Goal: Task Accomplishment & Management: Manage account settings

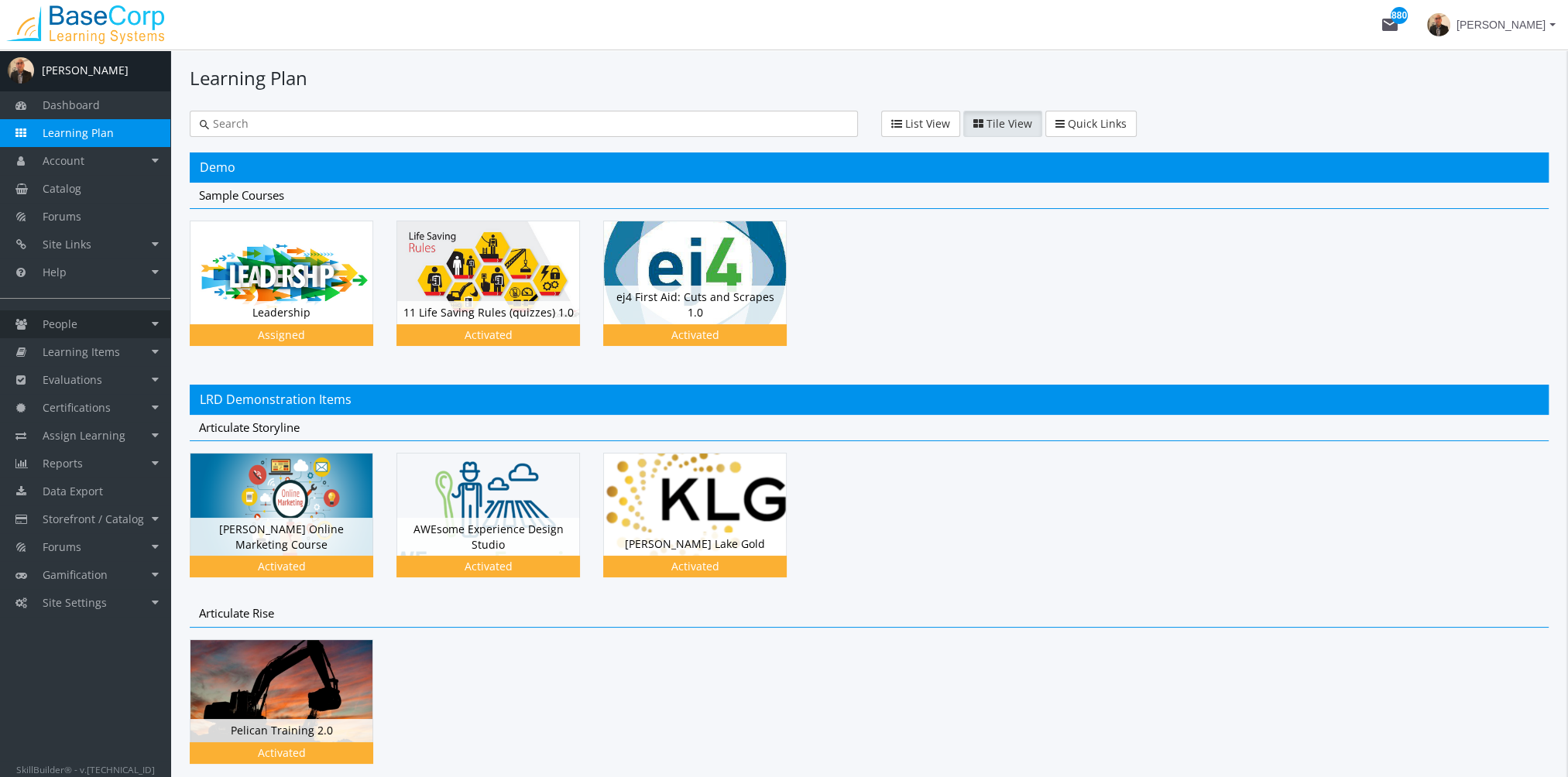
click at [95, 336] on link "People" at bounding box center [85, 325] width 170 height 28
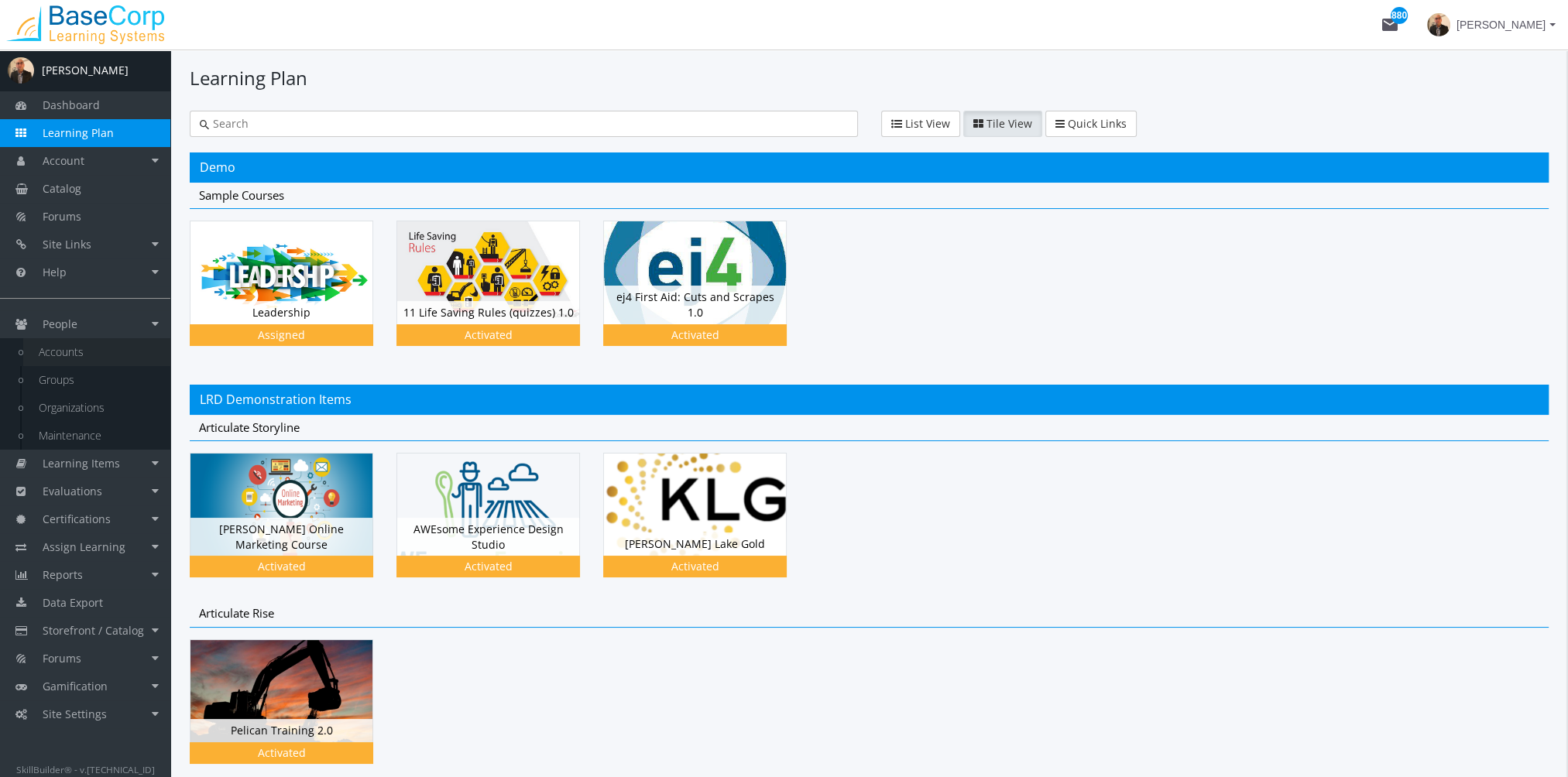
click at [101, 356] on link "Accounts" at bounding box center [96, 352] width 147 height 28
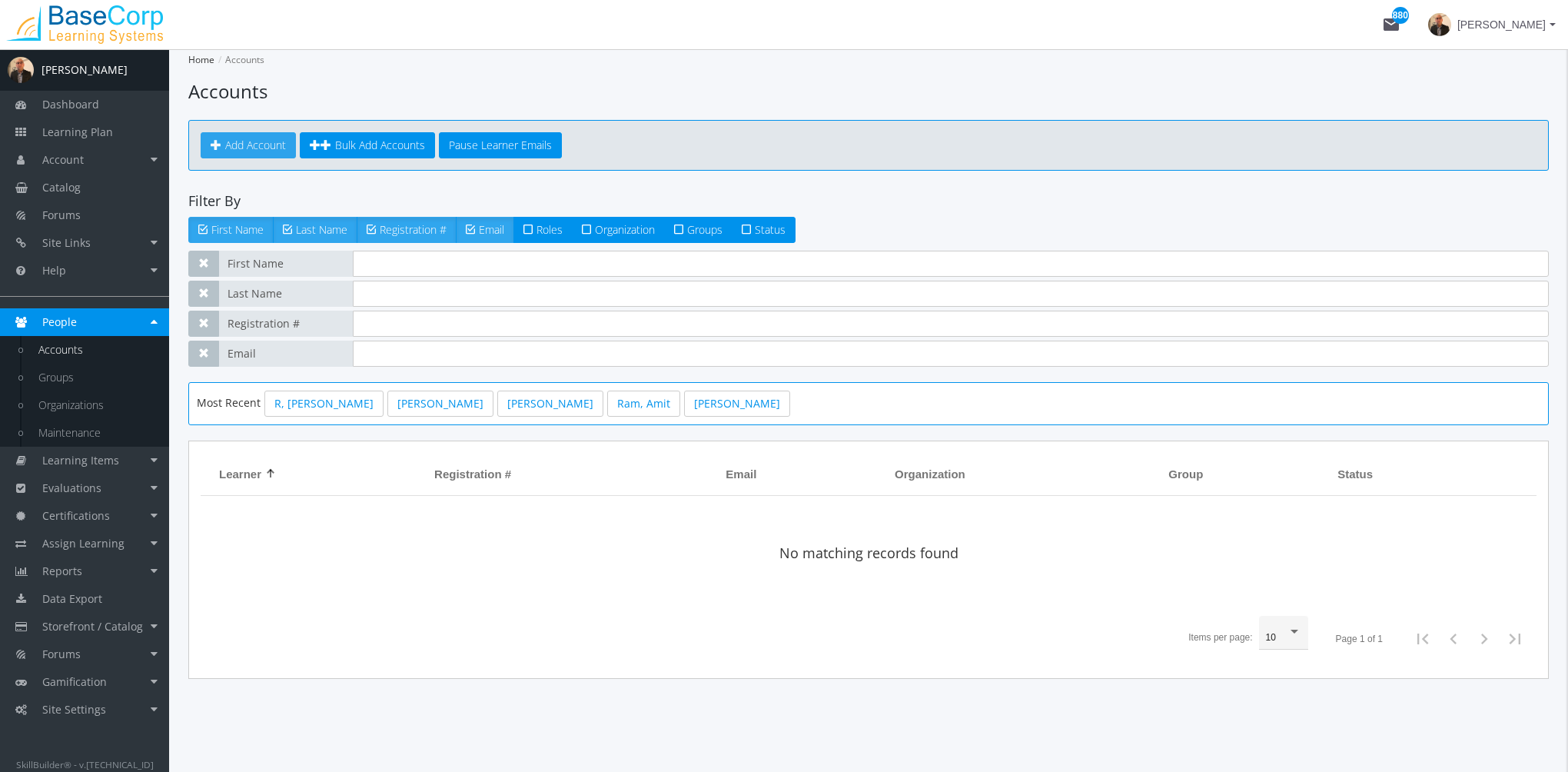
click at [266, 152] on span "Add Account" at bounding box center [255, 145] width 60 height 15
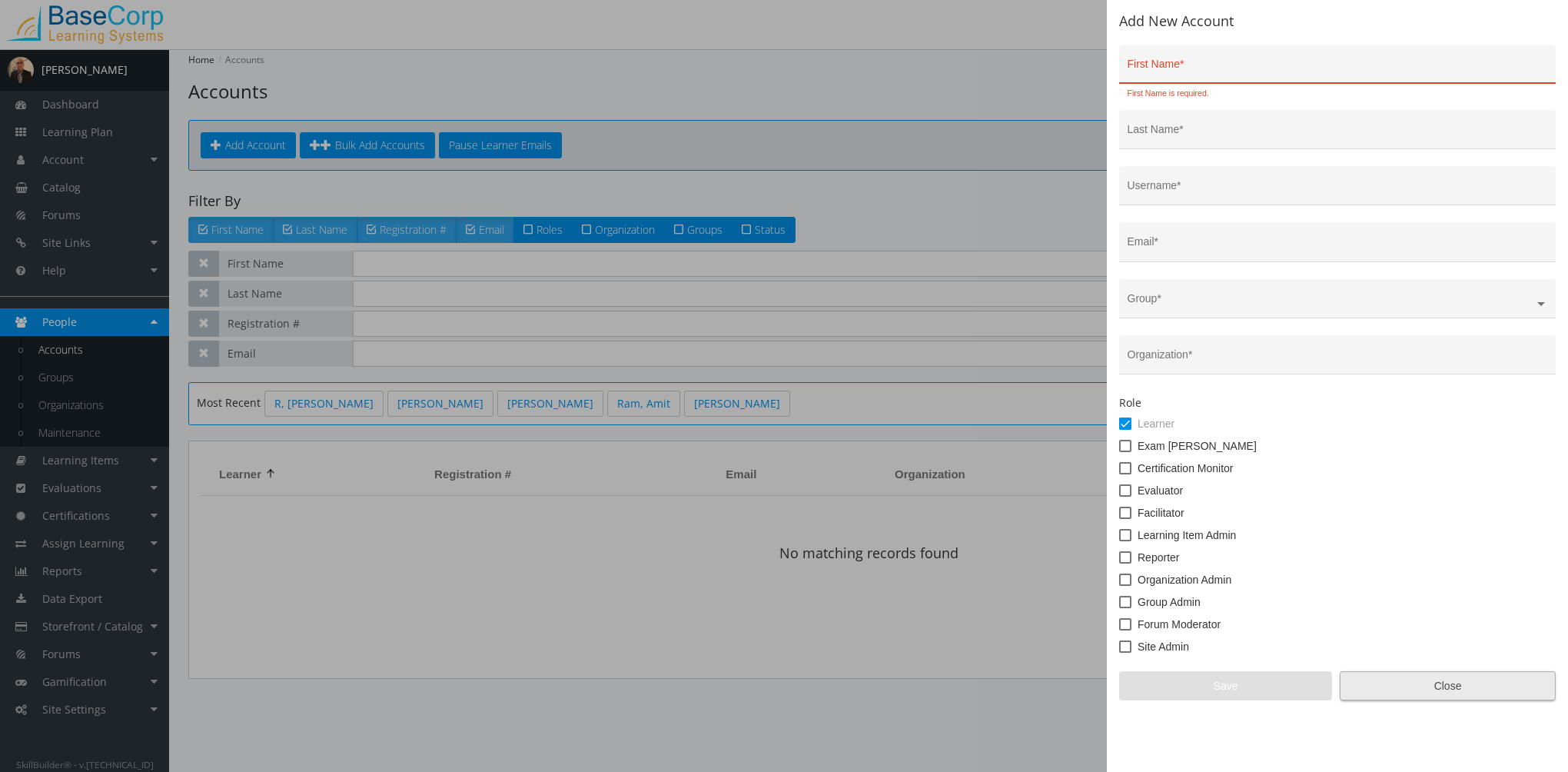
click at [1363, 685] on span "Close" at bounding box center [1447, 686] width 190 height 28
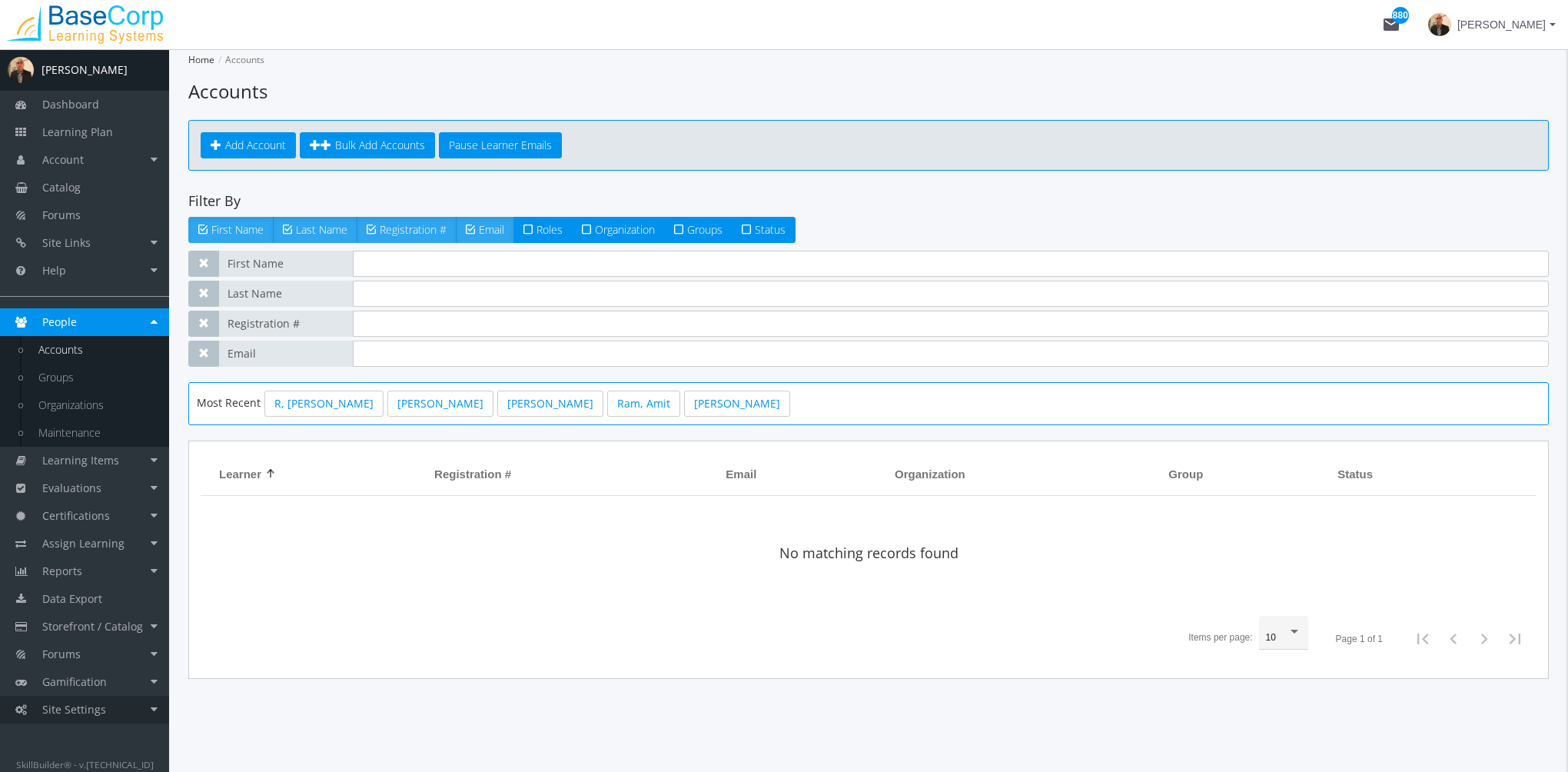
click at [117, 713] on link "Site Settings" at bounding box center [84, 710] width 169 height 28
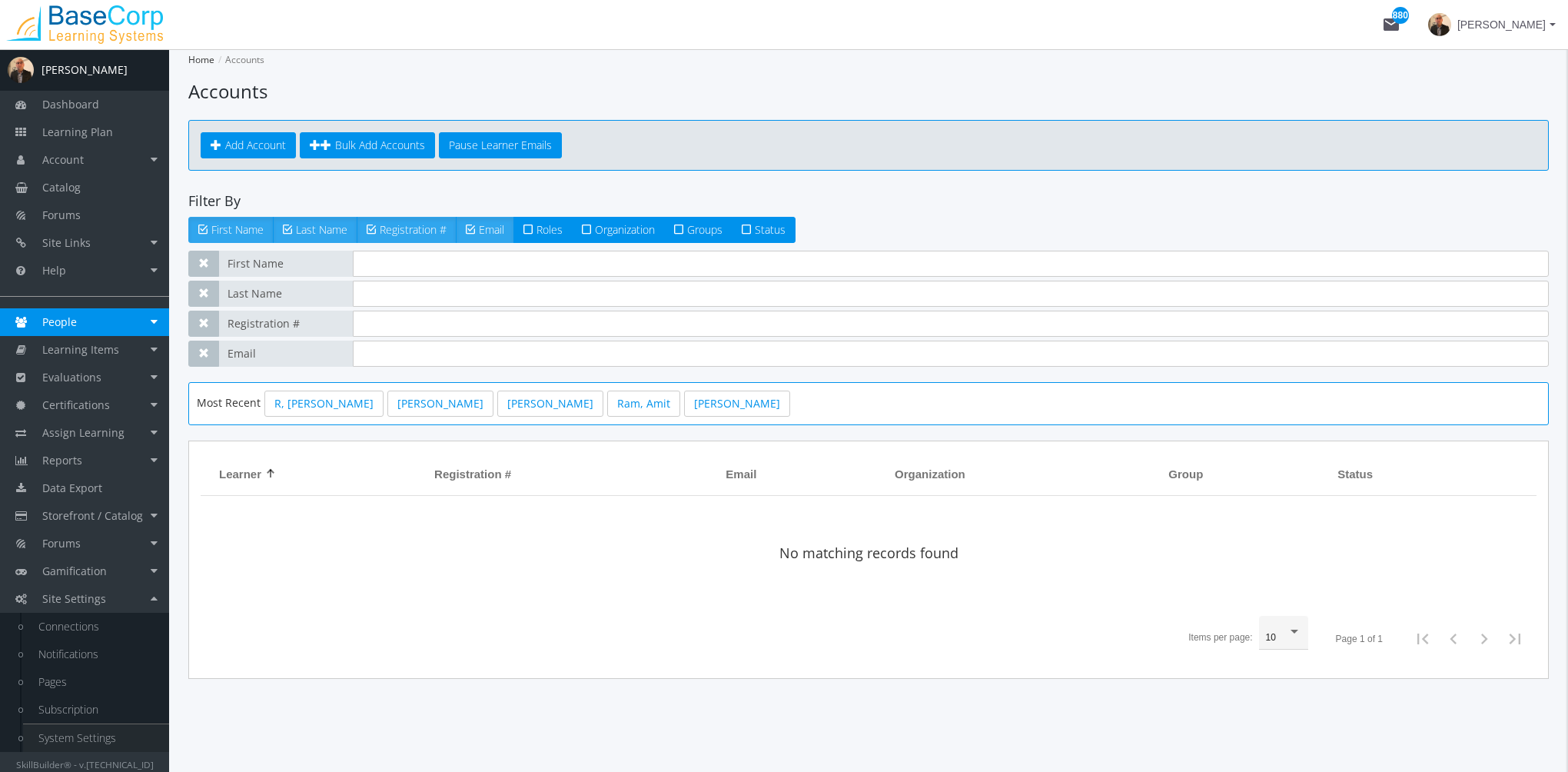
click at [111, 740] on link "System Settings" at bounding box center [95, 739] width 146 height 28
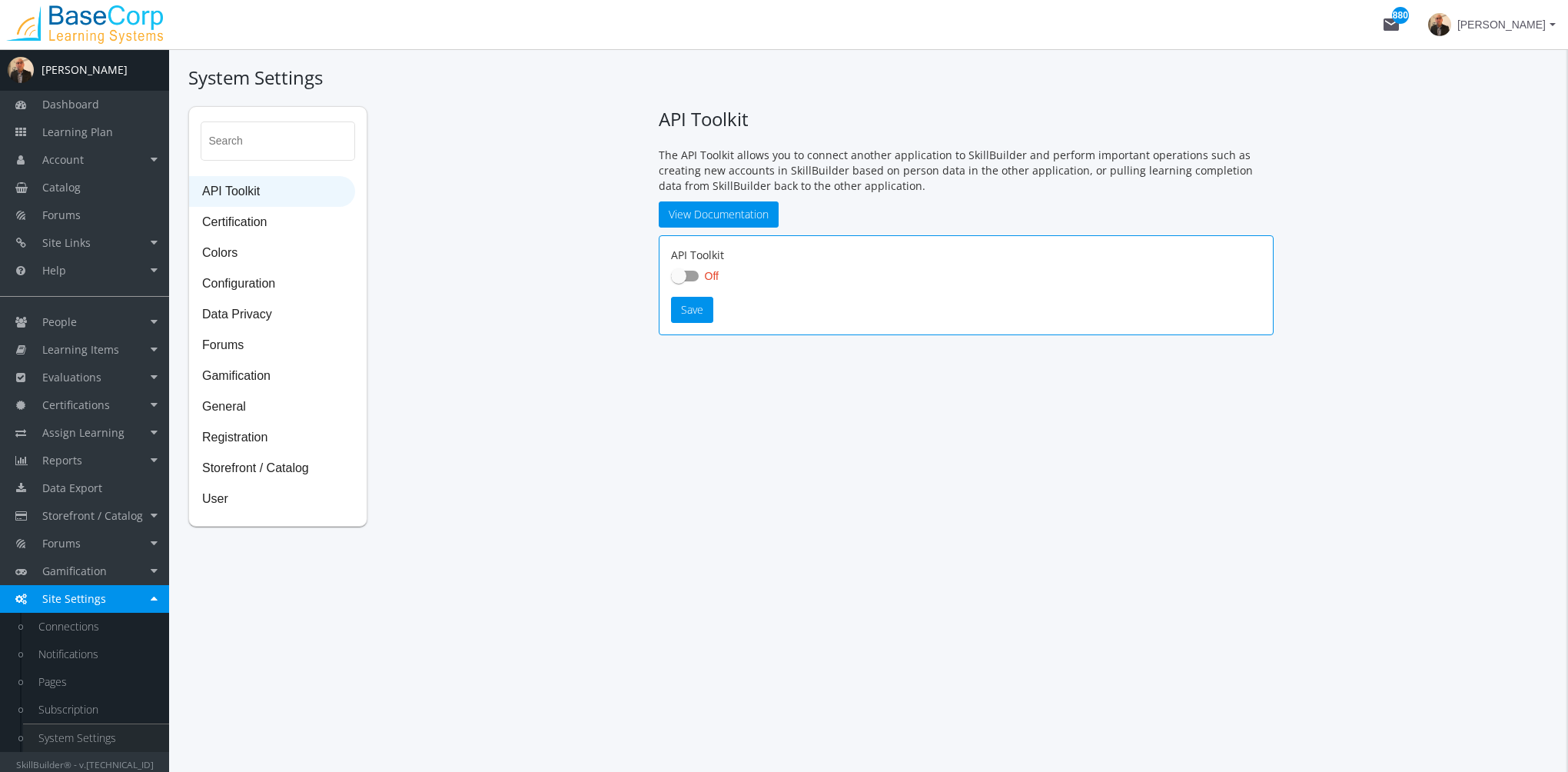
checkbox input "true"
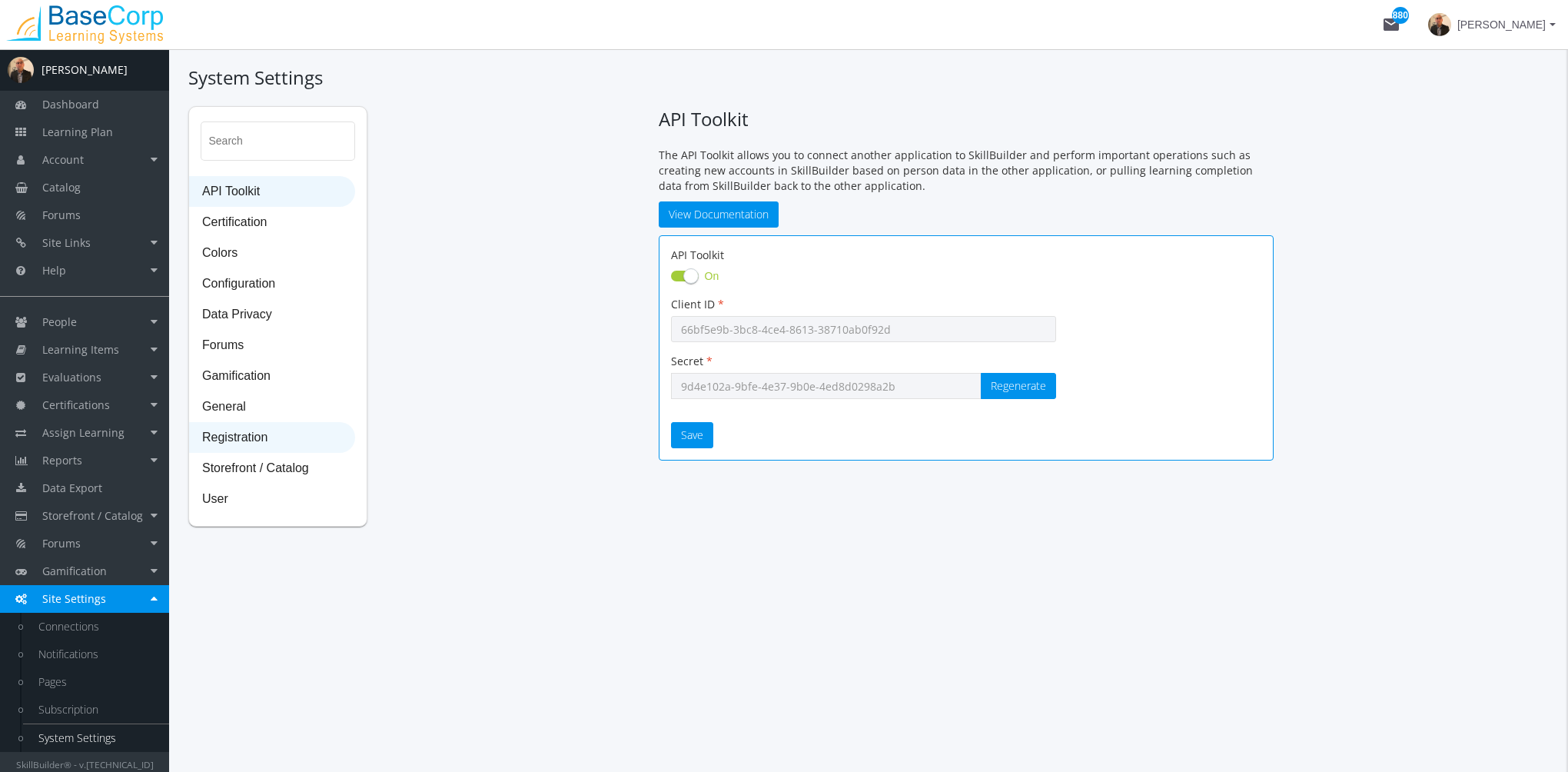
click at [269, 424] on span "Registration" at bounding box center [272, 438] width 165 height 31
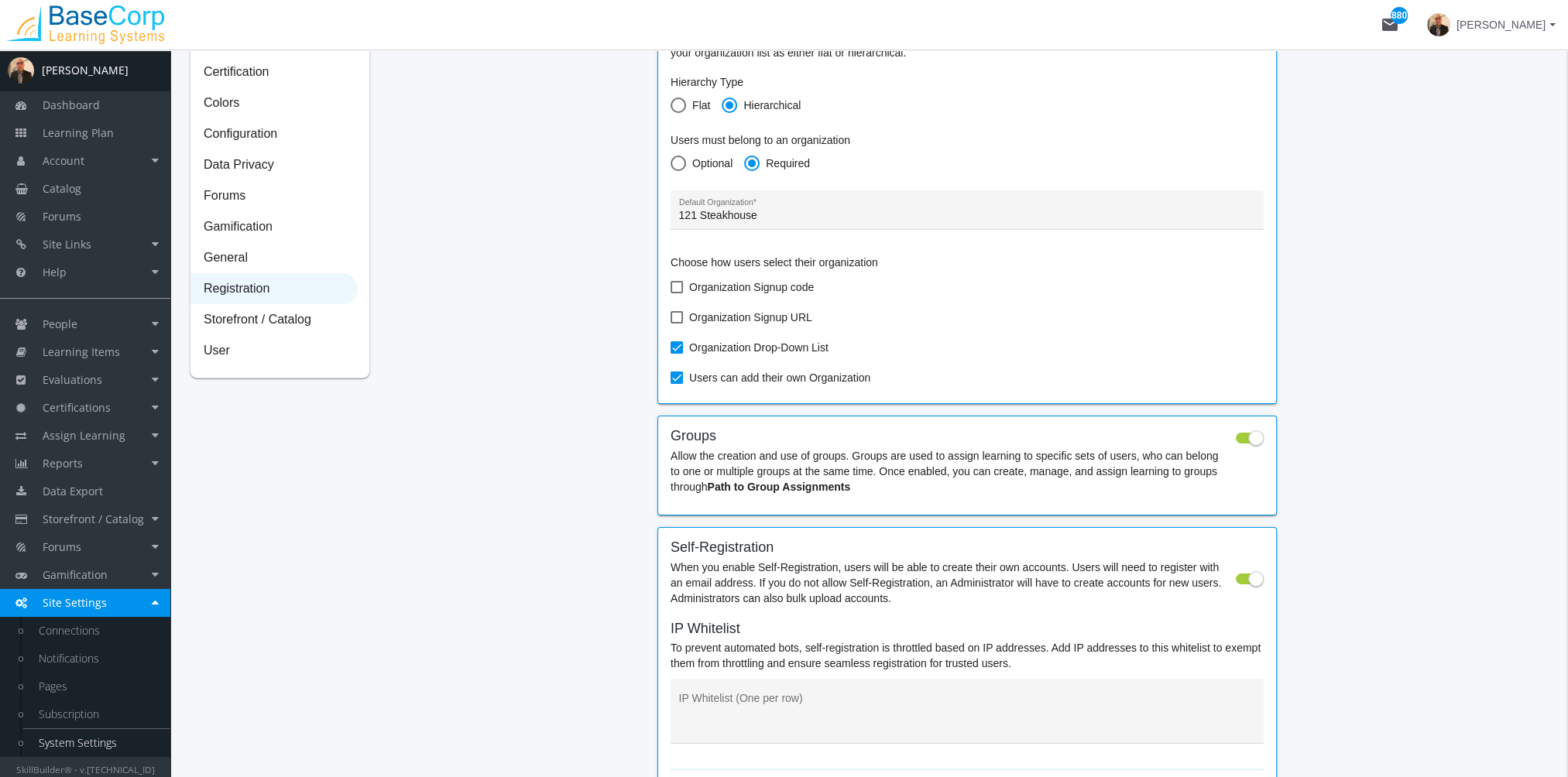
scroll to position [154, 0]
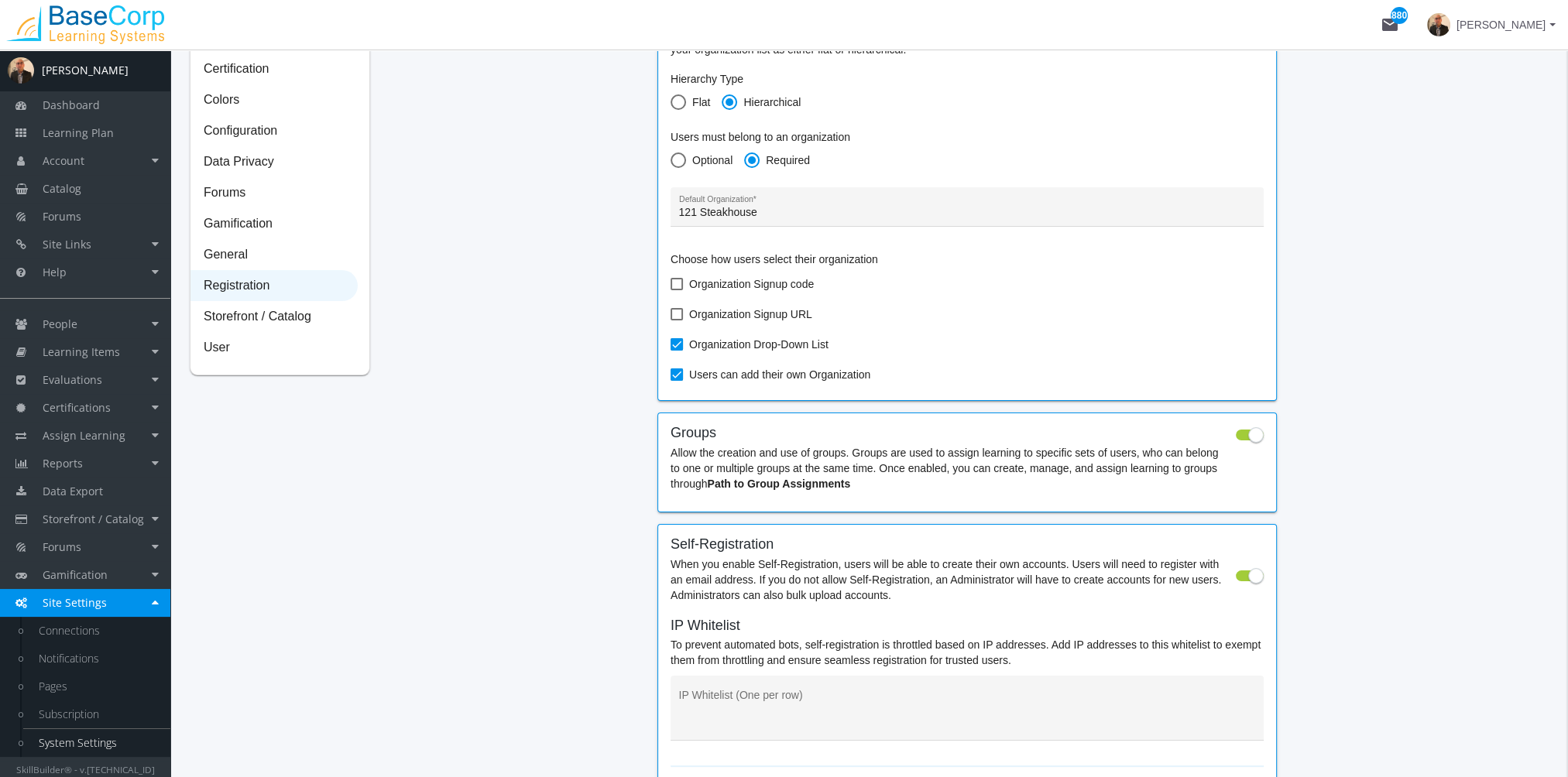
click at [1257, 579] on span at bounding box center [1256, 576] width 16 height 16
click at [1236, 580] on input "checkbox" at bounding box center [1235, 580] width 1 height 1
checkbox input "false"
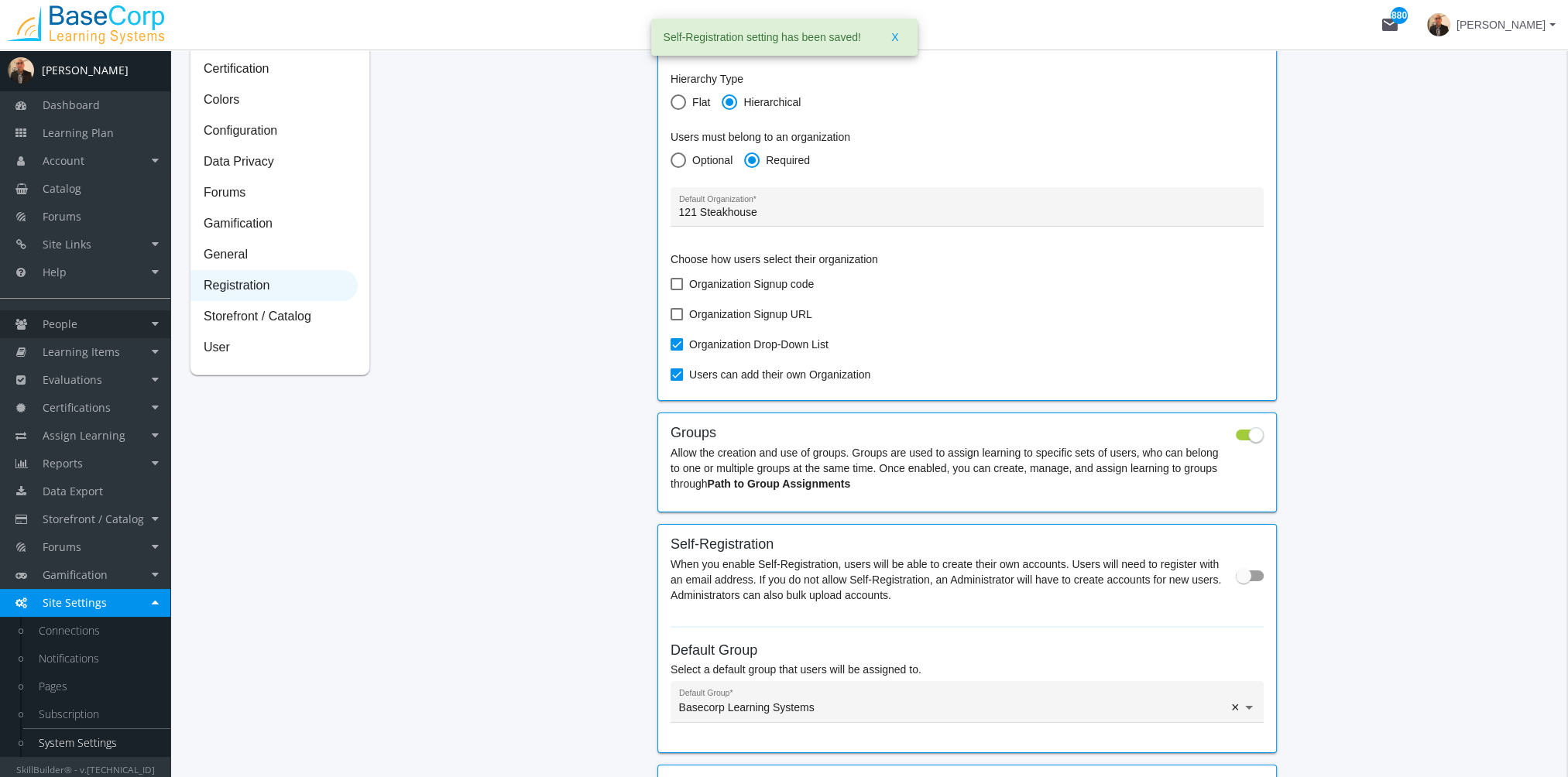
click at [115, 322] on link "People" at bounding box center [85, 325] width 170 height 28
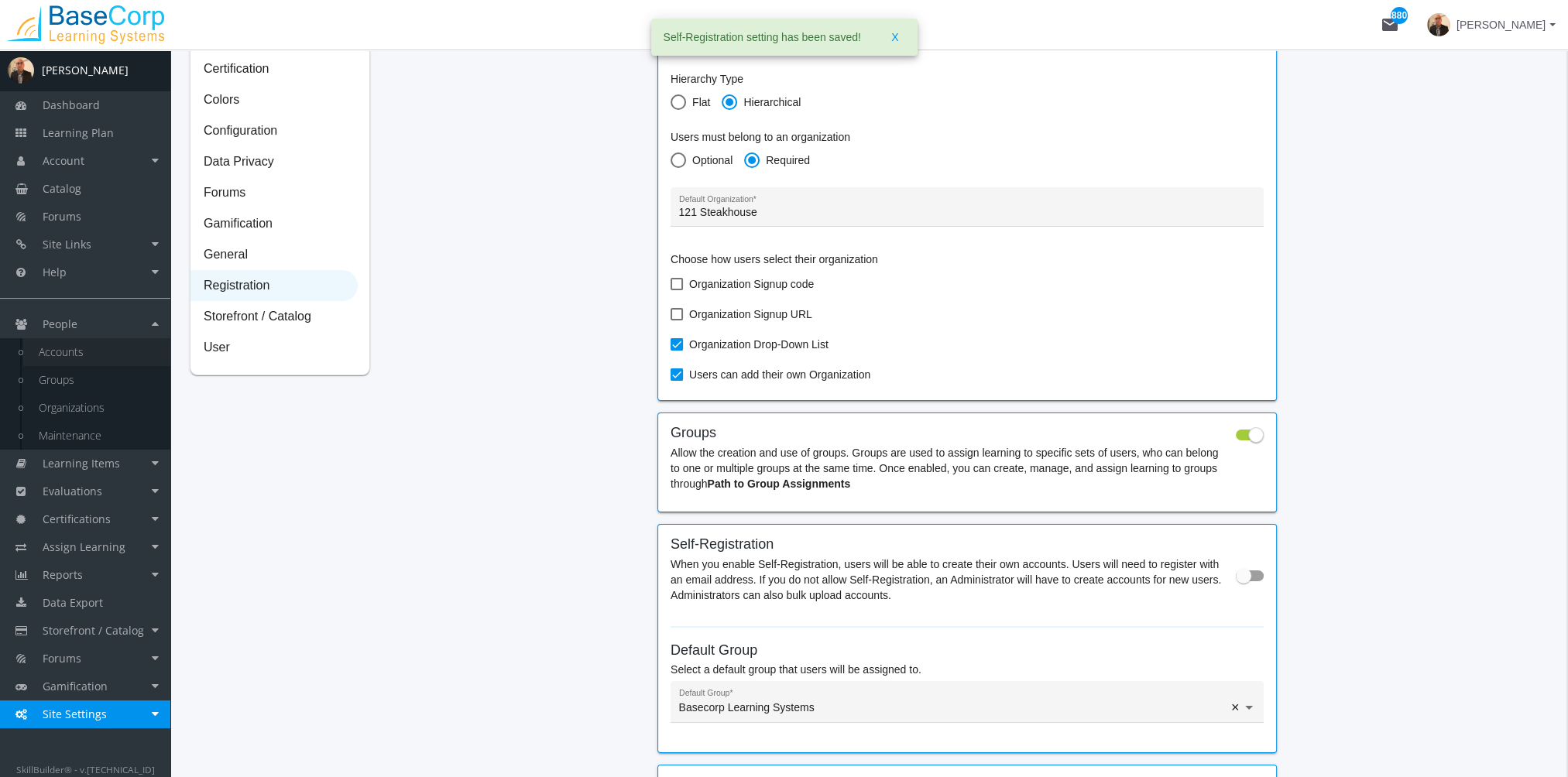
click at [109, 347] on link "Accounts" at bounding box center [96, 352] width 147 height 28
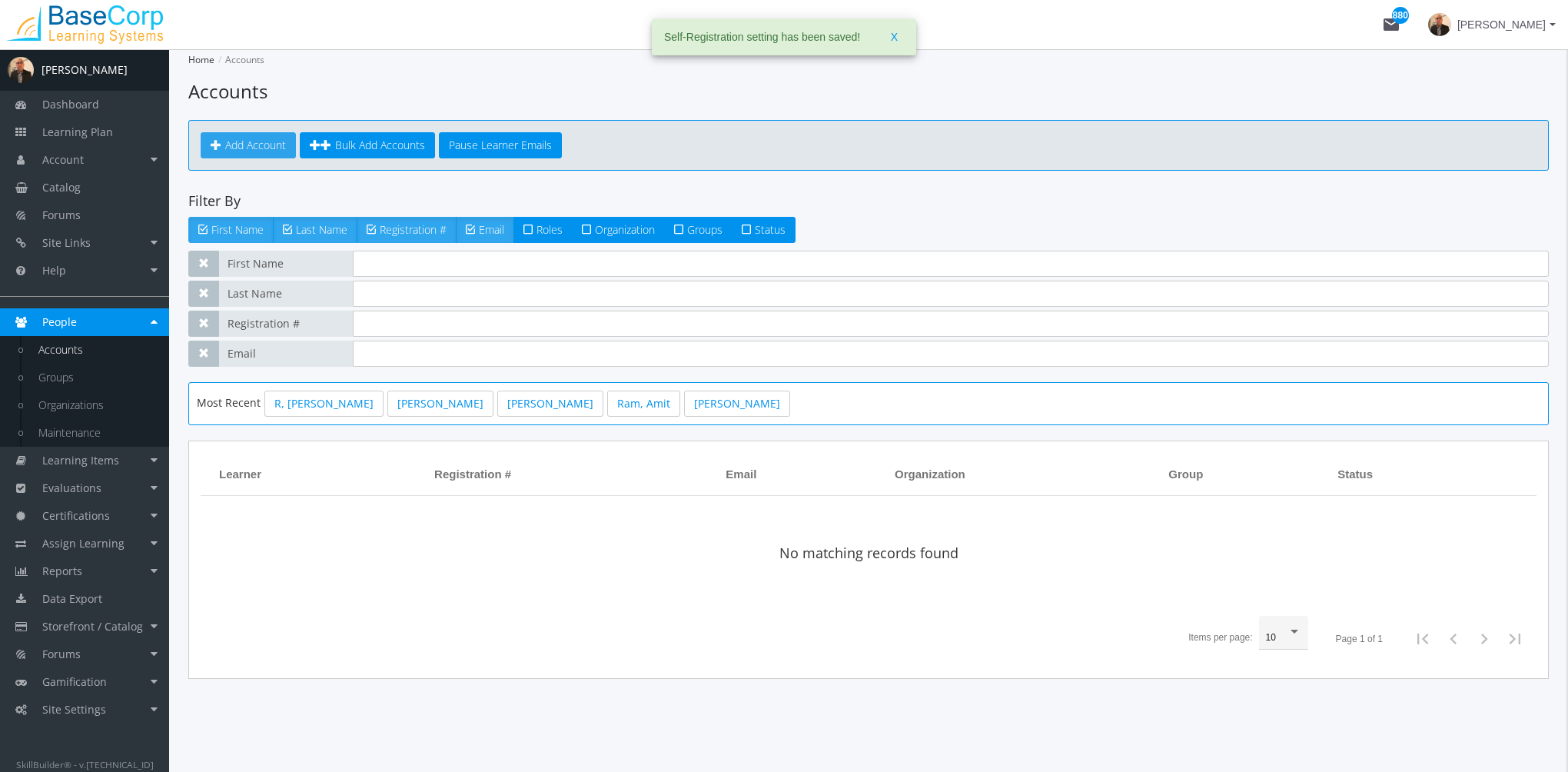
click at [264, 145] on span "Add Account" at bounding box center [255, 145] width 60 height 15
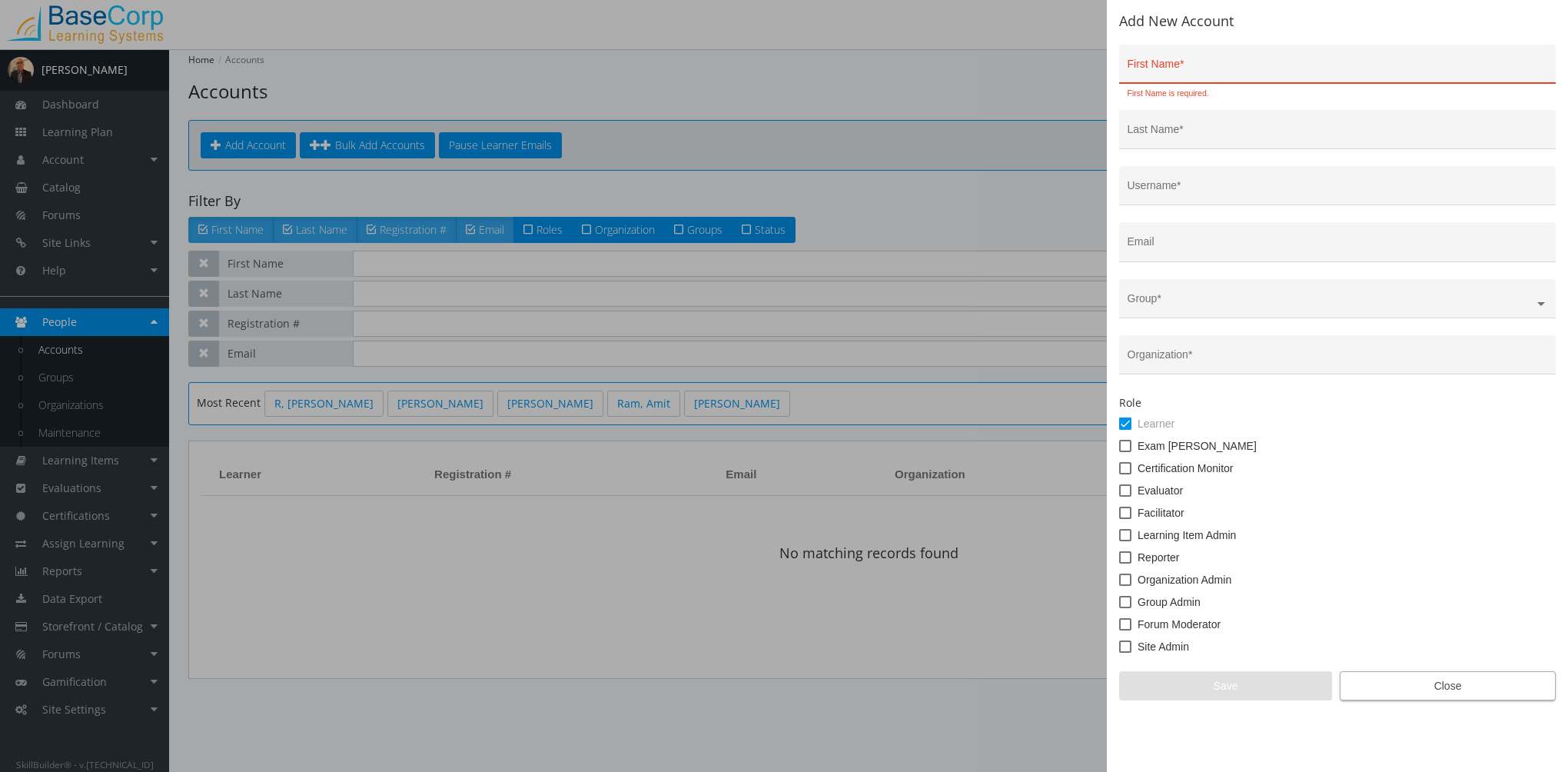
click at [1368, 701] on div "Add New Account First Name * First Name is required. Last Name * Username * Ema…" at bounding box center [1337, 386] width 461 height 772
click at [1364, 688] on span "Close" at bounding box center [1447, 686] width 190 height 28
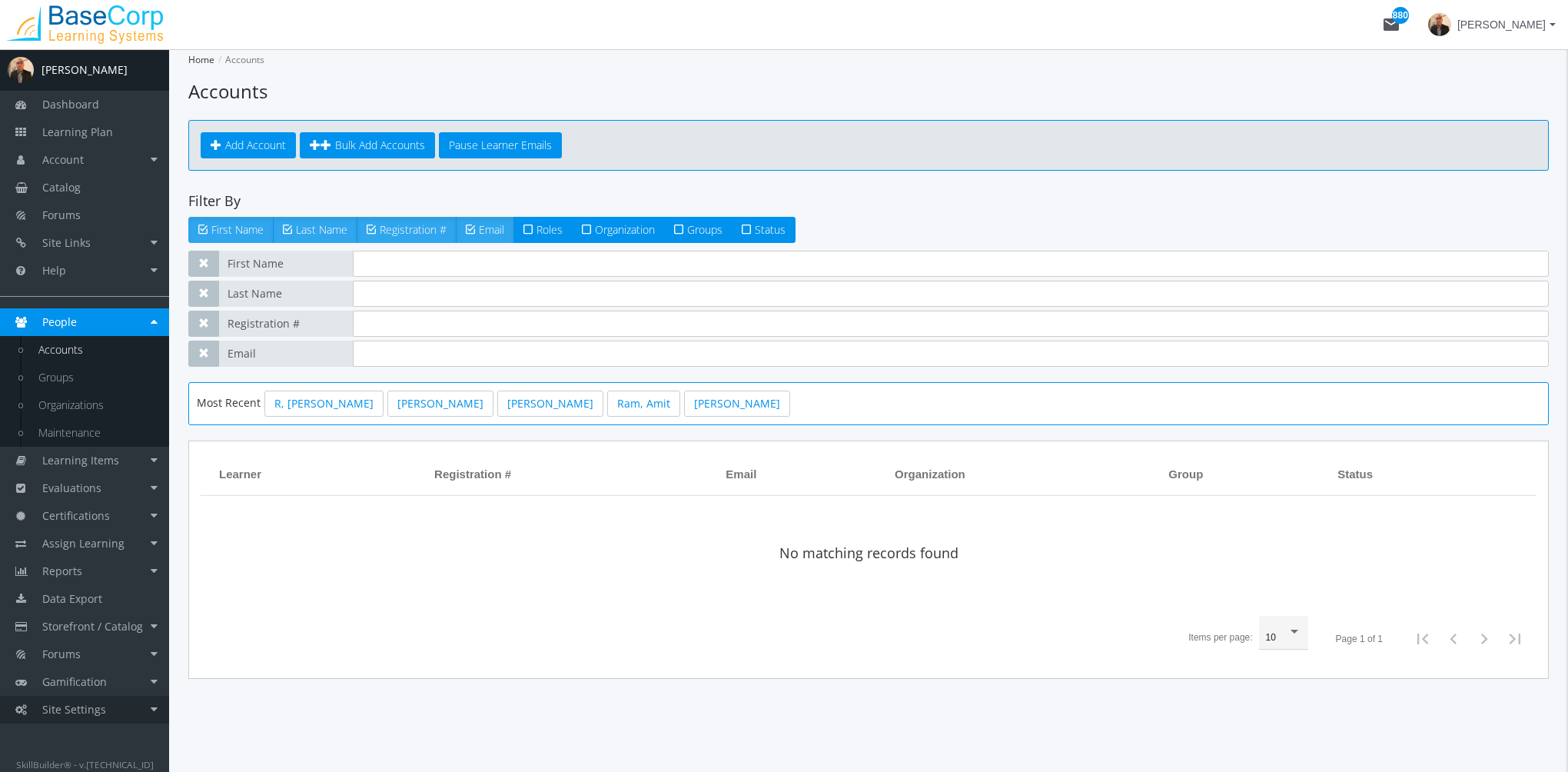
click at [48, 711] on span "Site Settings" at bounding box center [74, 709] width 64 height 15
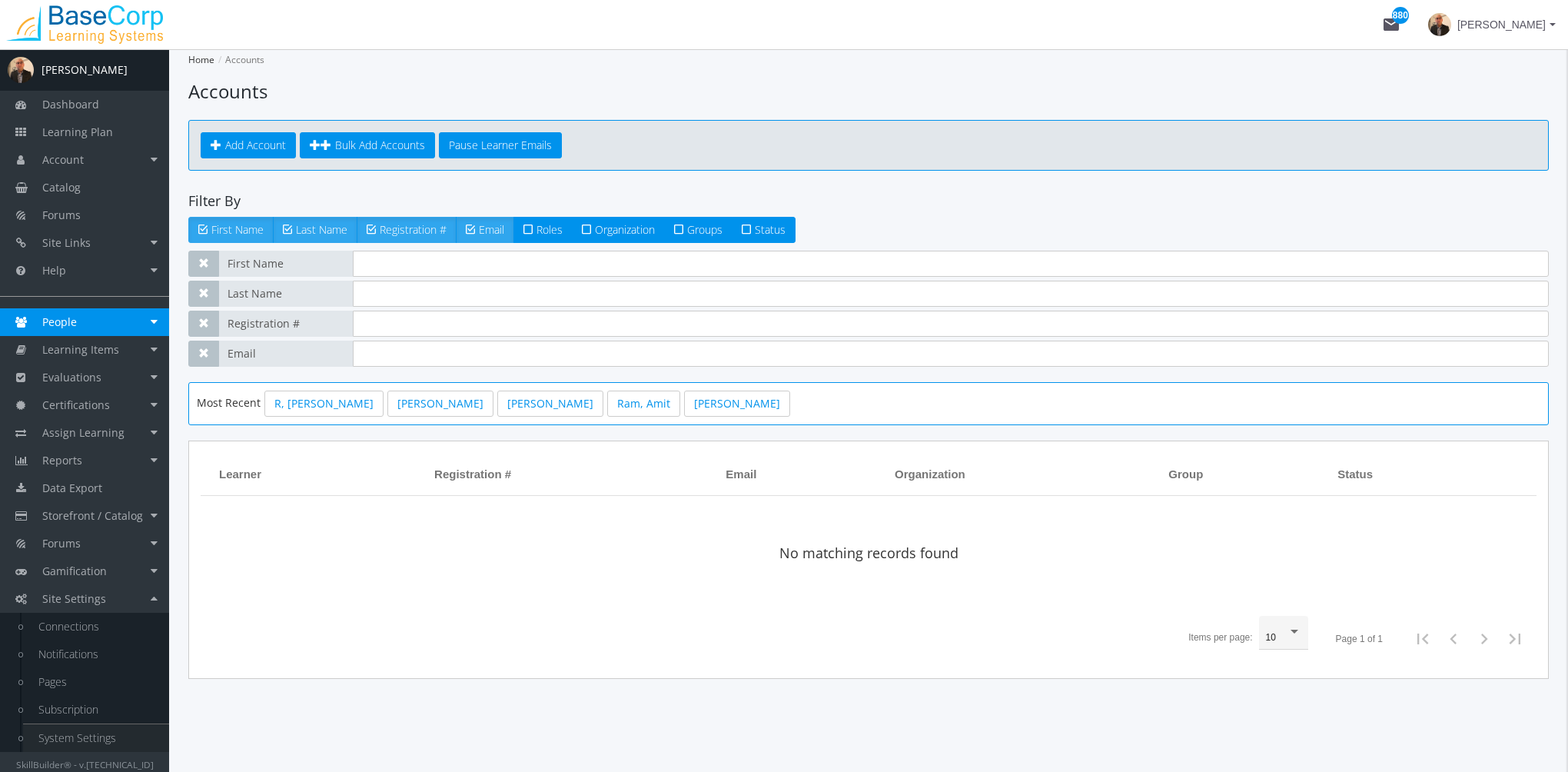
click at [92, 743] on link "System Settings" at bounding box center [95, 739] width 146 height 28
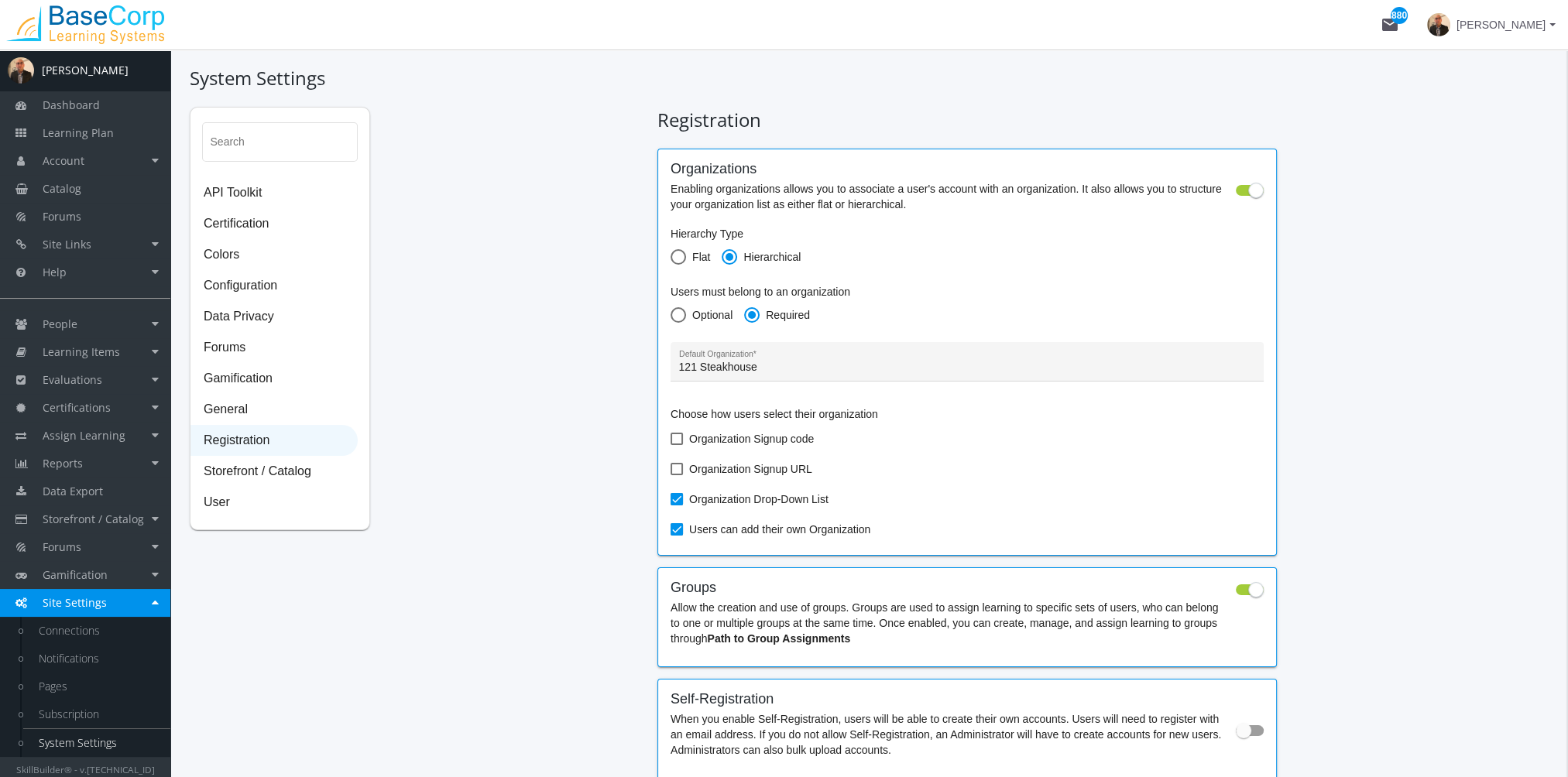
click at [259, 445] on span "Registration" at bounding box center [274, 441] width 166 height 31
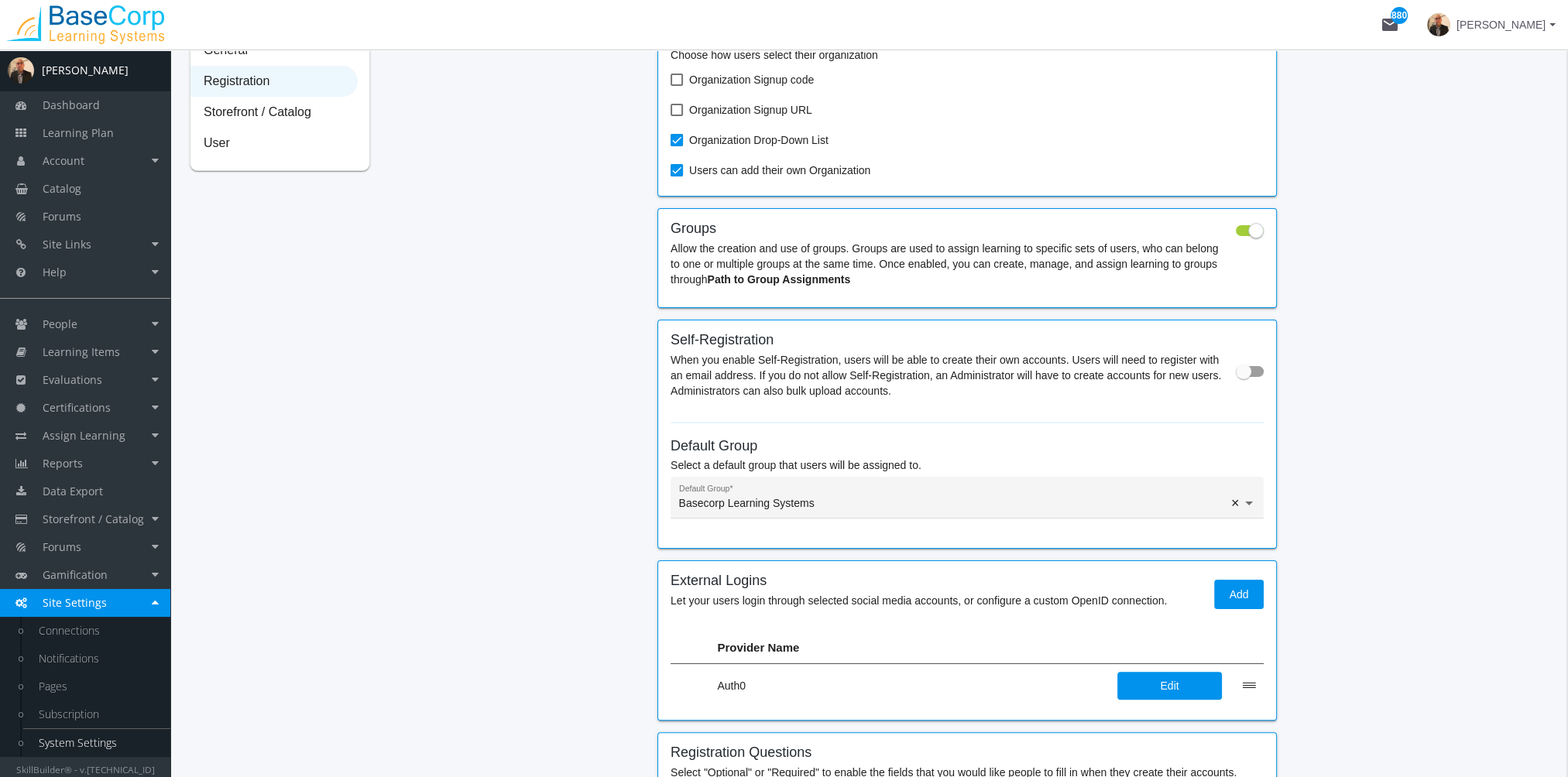
scroll to position [387, 0]
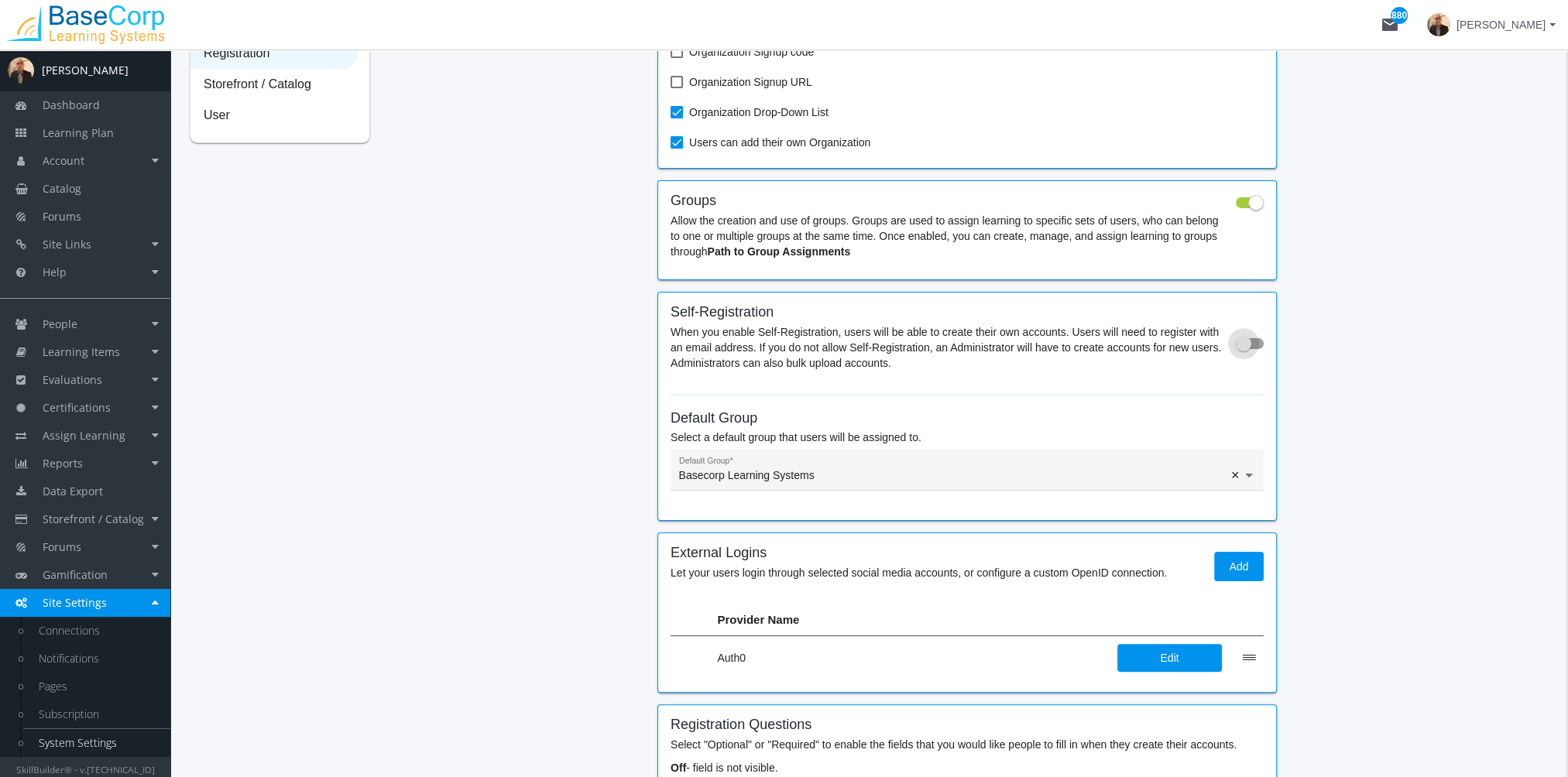
click at [1248, 350] on span at bounding box center [1243, 344] width 16 height 16
click at [1236, 349] on input "checkbox" at bounding box center [1235, 348] width 1 height 1
checkbox input "true"
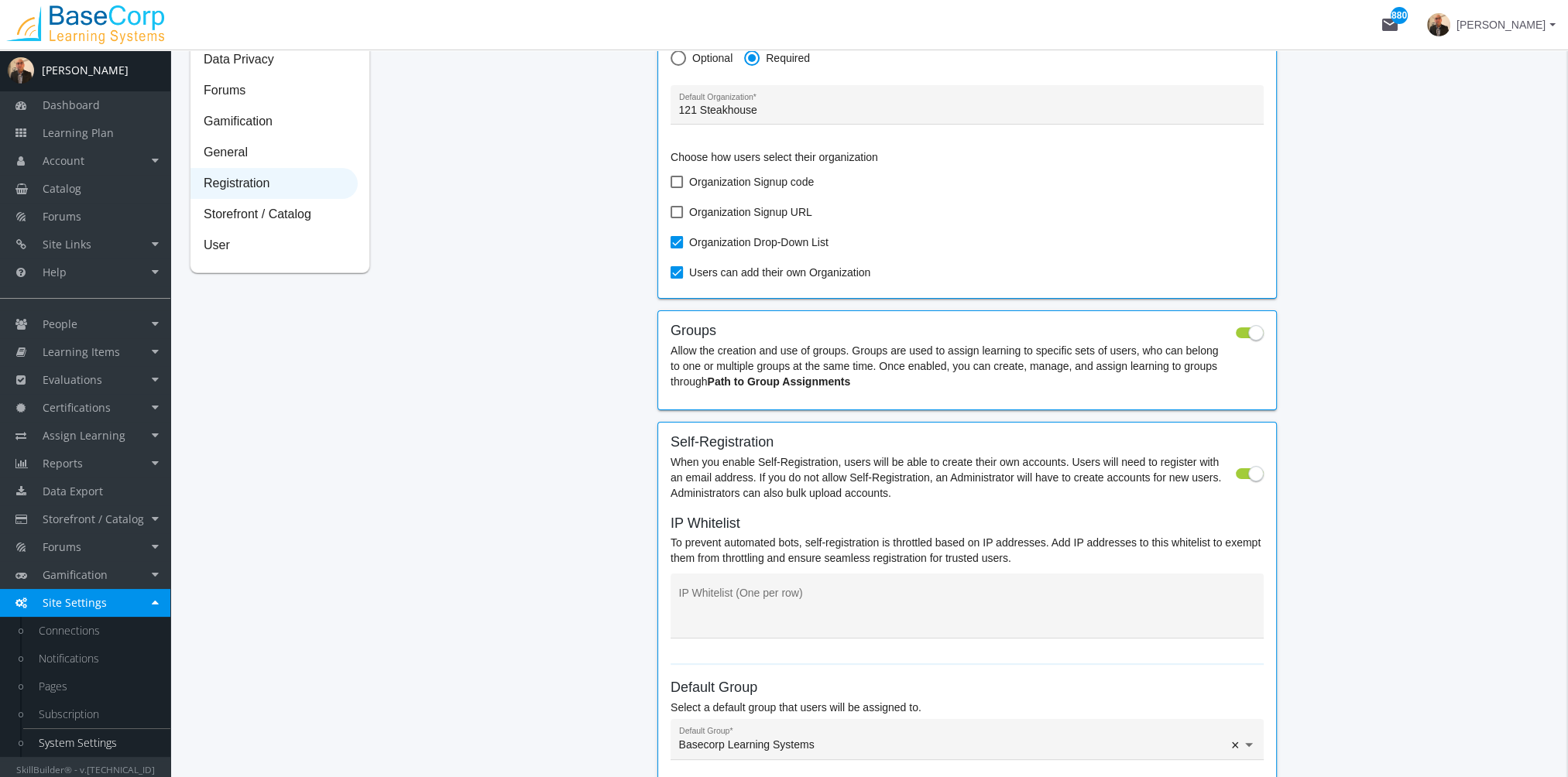
scroll to position [0, 0]
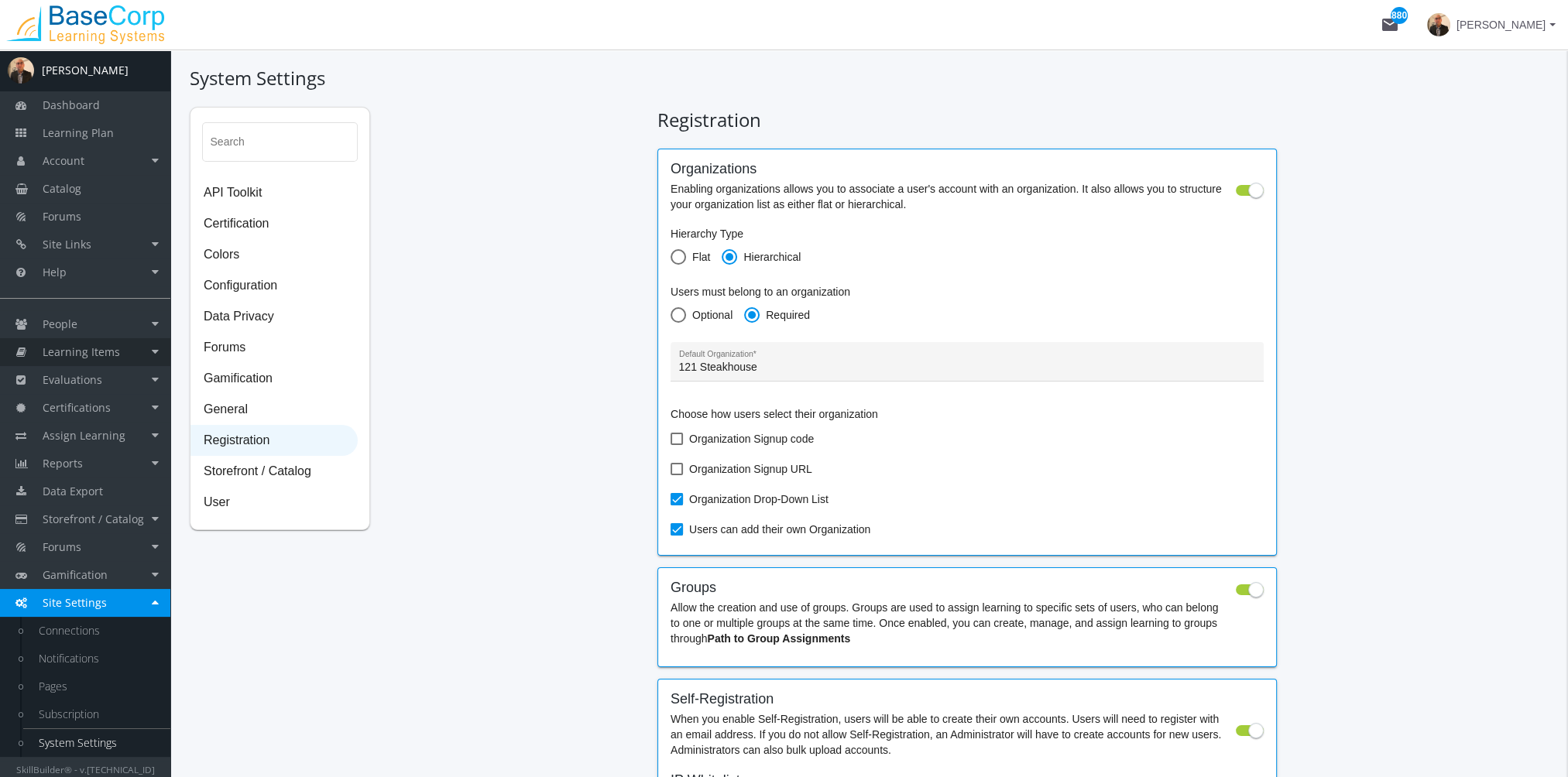
click at [142, 350] on link "Learning Items" at bounding box center [85, 352] width 170 height 28
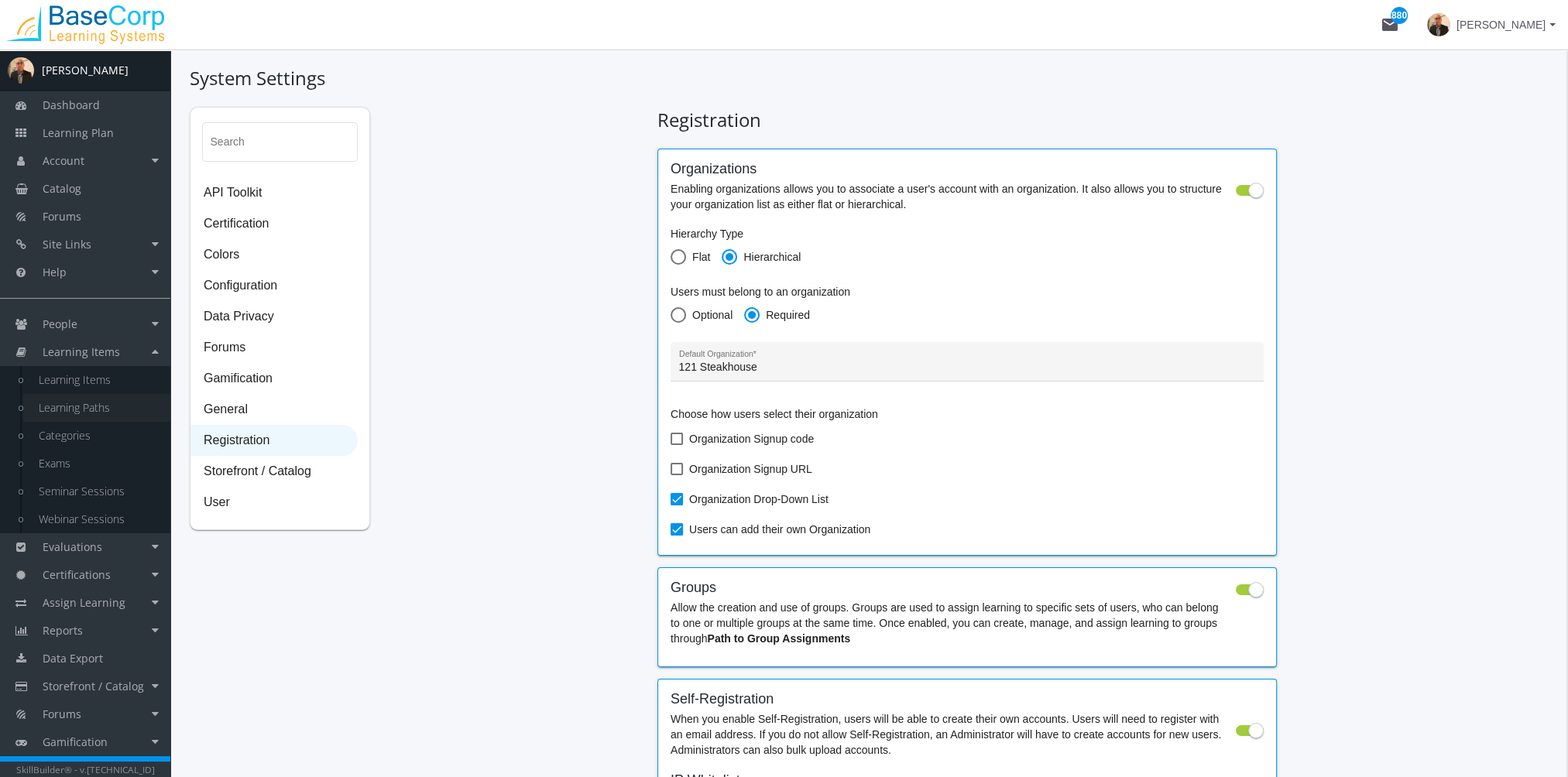
click at [130, 403] on link "Learning Paths" at bounding box center [96, 408] width 147 height 28
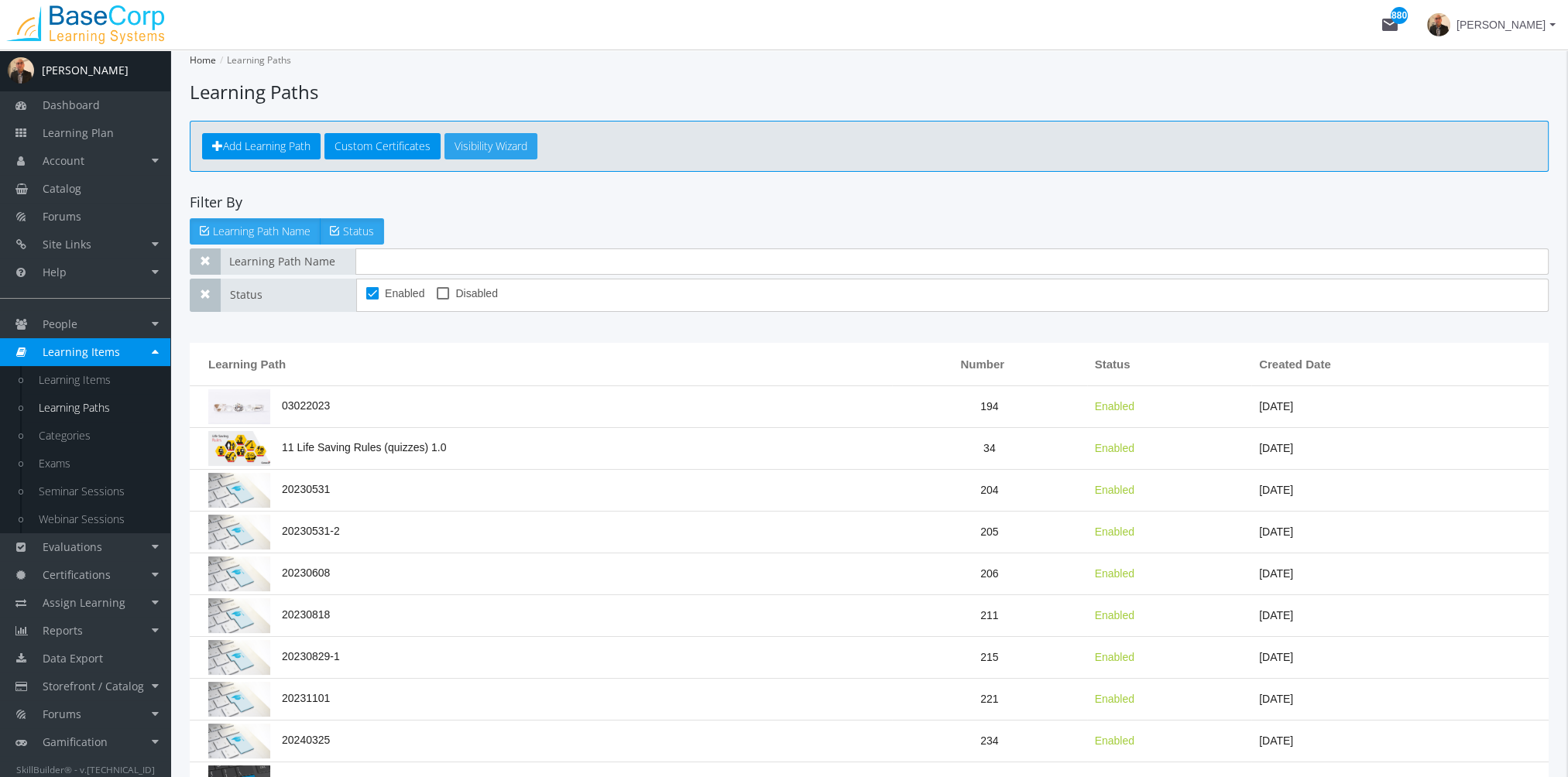
click at [490, 146] on link "Visibility Wizard" at bounding box center [491, 146] width 93 height 26
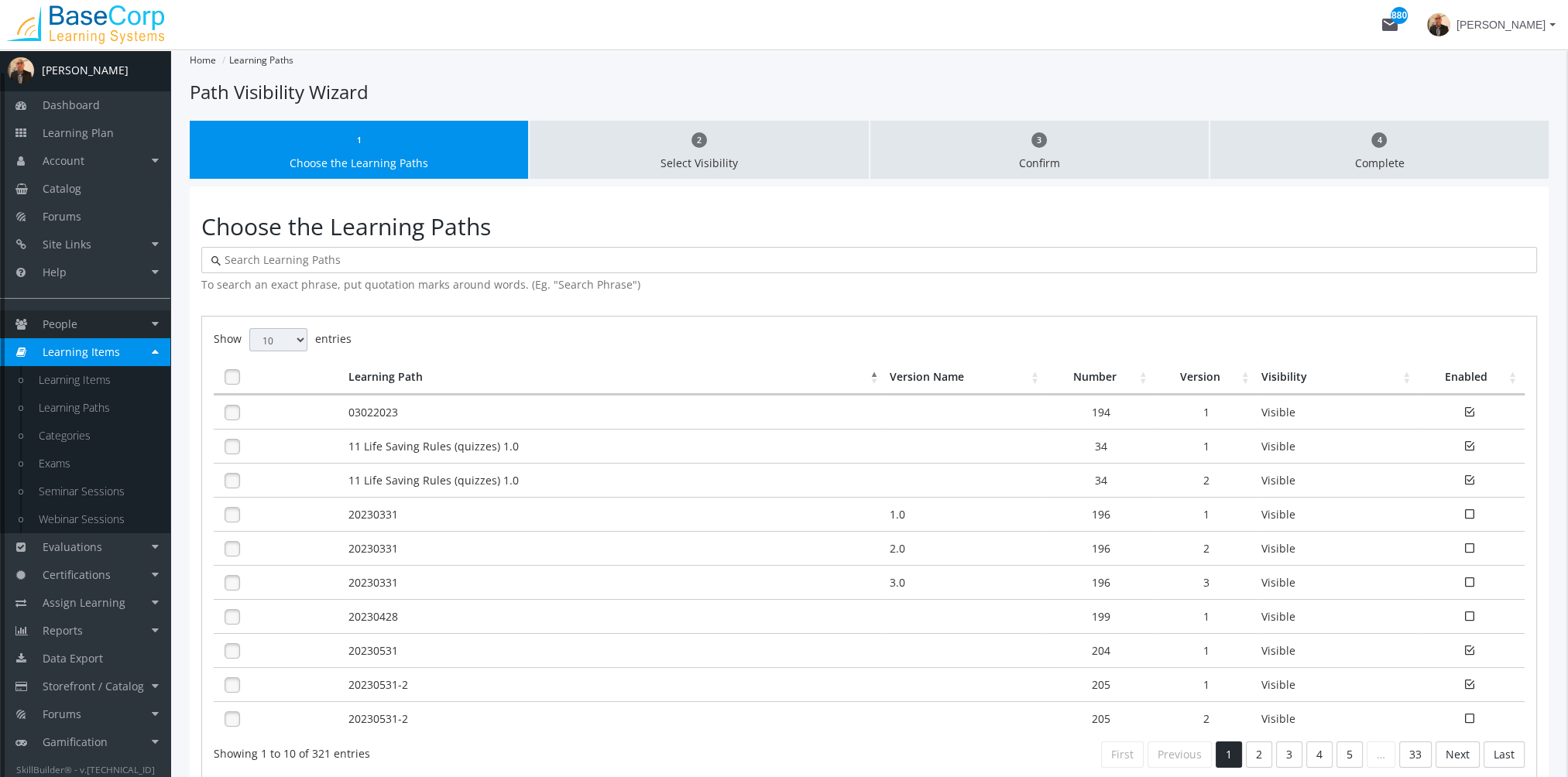
click at [62, 329] on span "People" at bounding box center [59, 324] width 34 height 15
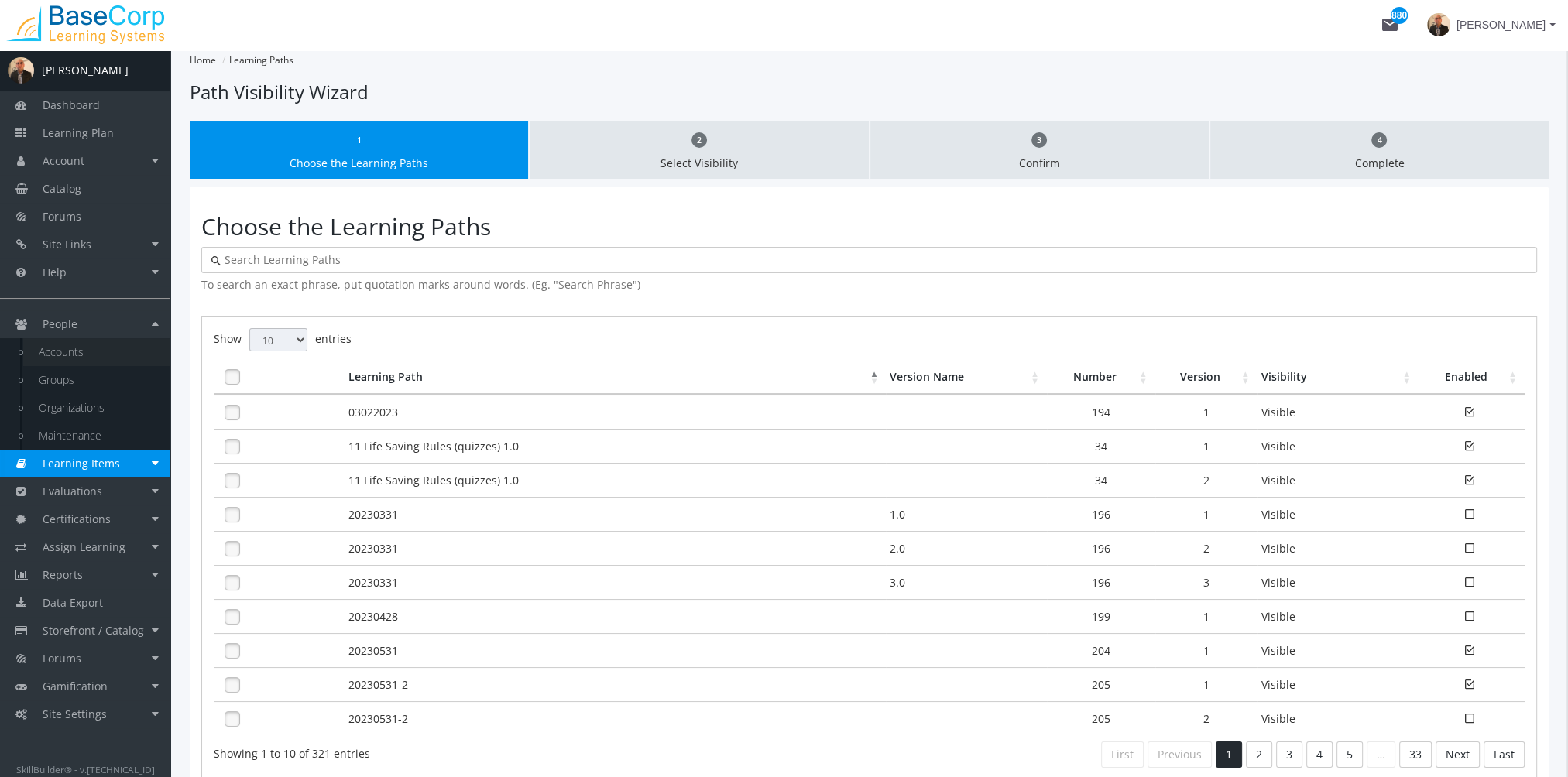
click at [75, 352] on link "Accounts" at bounding box center [96, 352] width 147 height 28
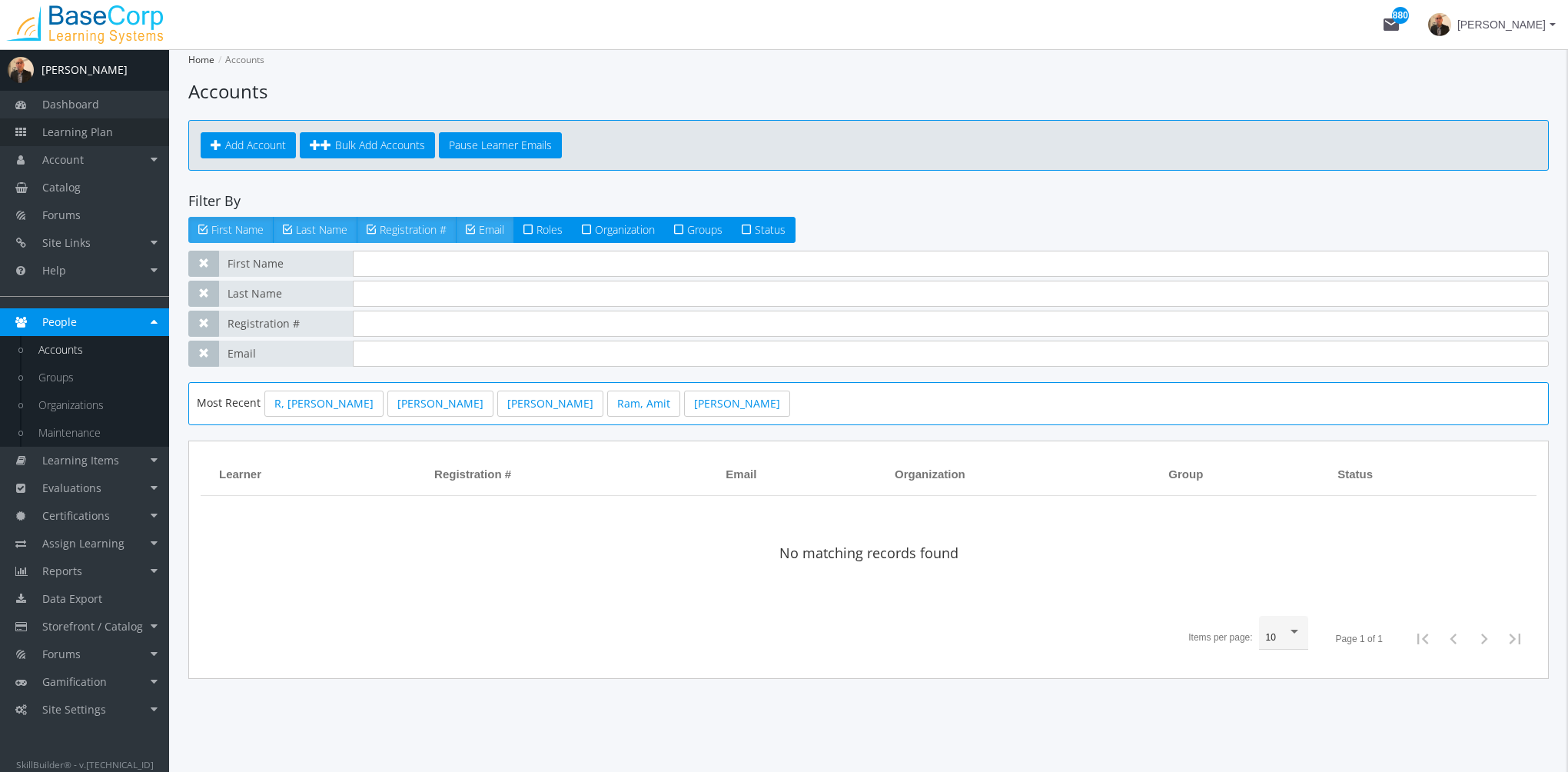
click at [67, 144] on link "Learning Plan" at bounding box center [84, 132] width 169 height 28
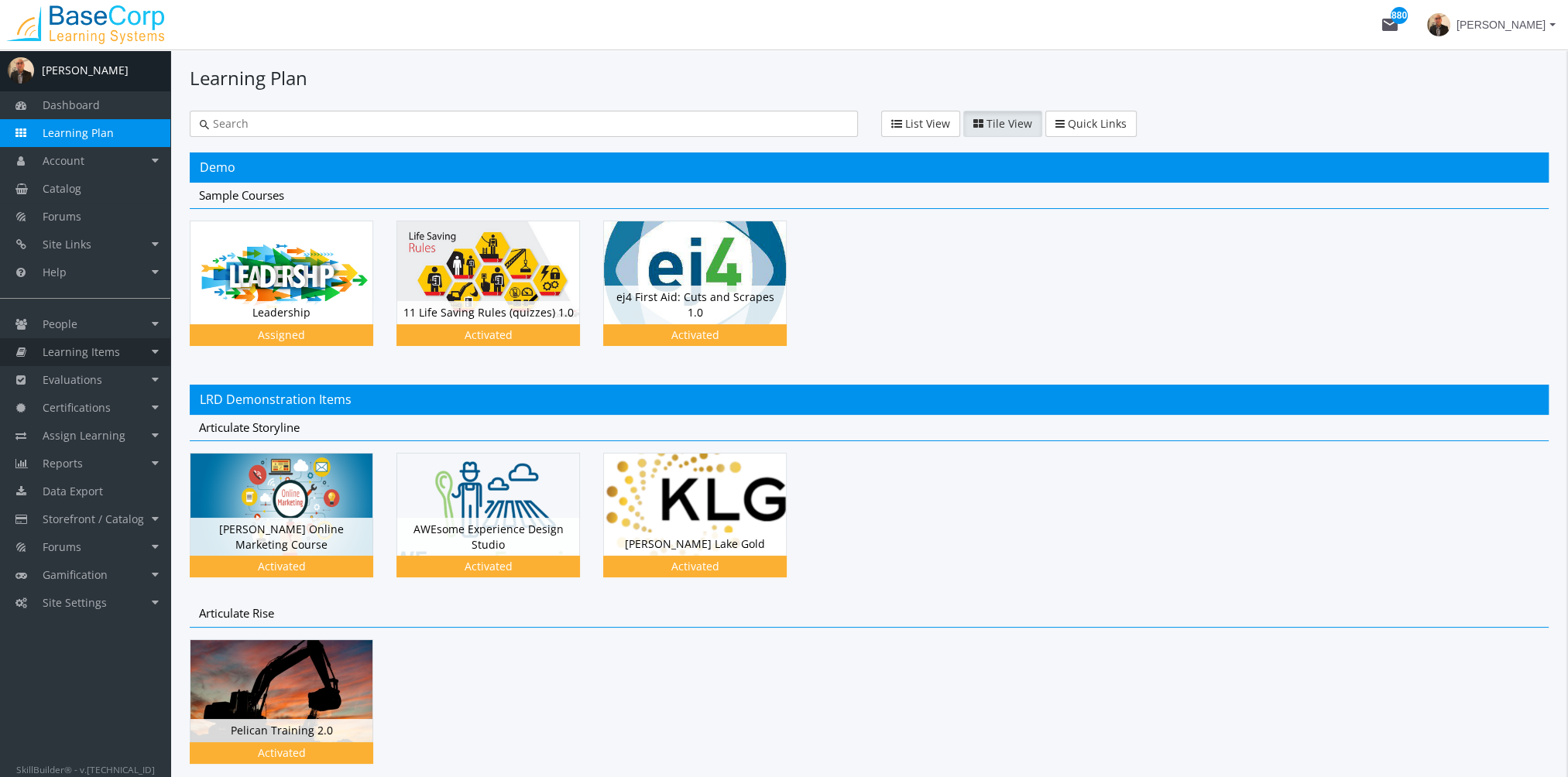
click at [122, 354] on link "Learning Items" at bounding box center [85, 352] width 170 height 28
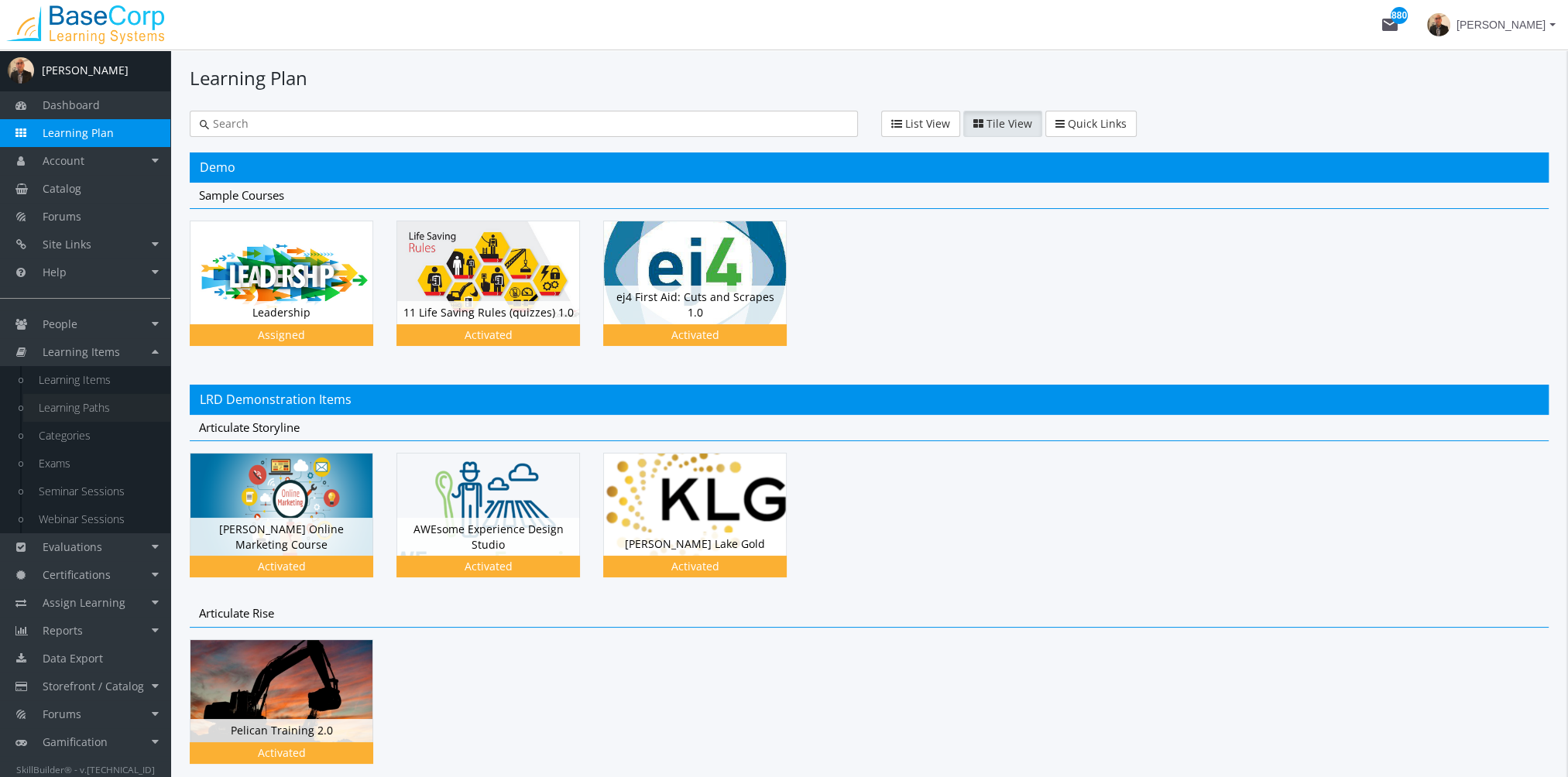
click at [113, 413] on link "Learning Paths" at bounding box center [96, 408] width 147 height 28
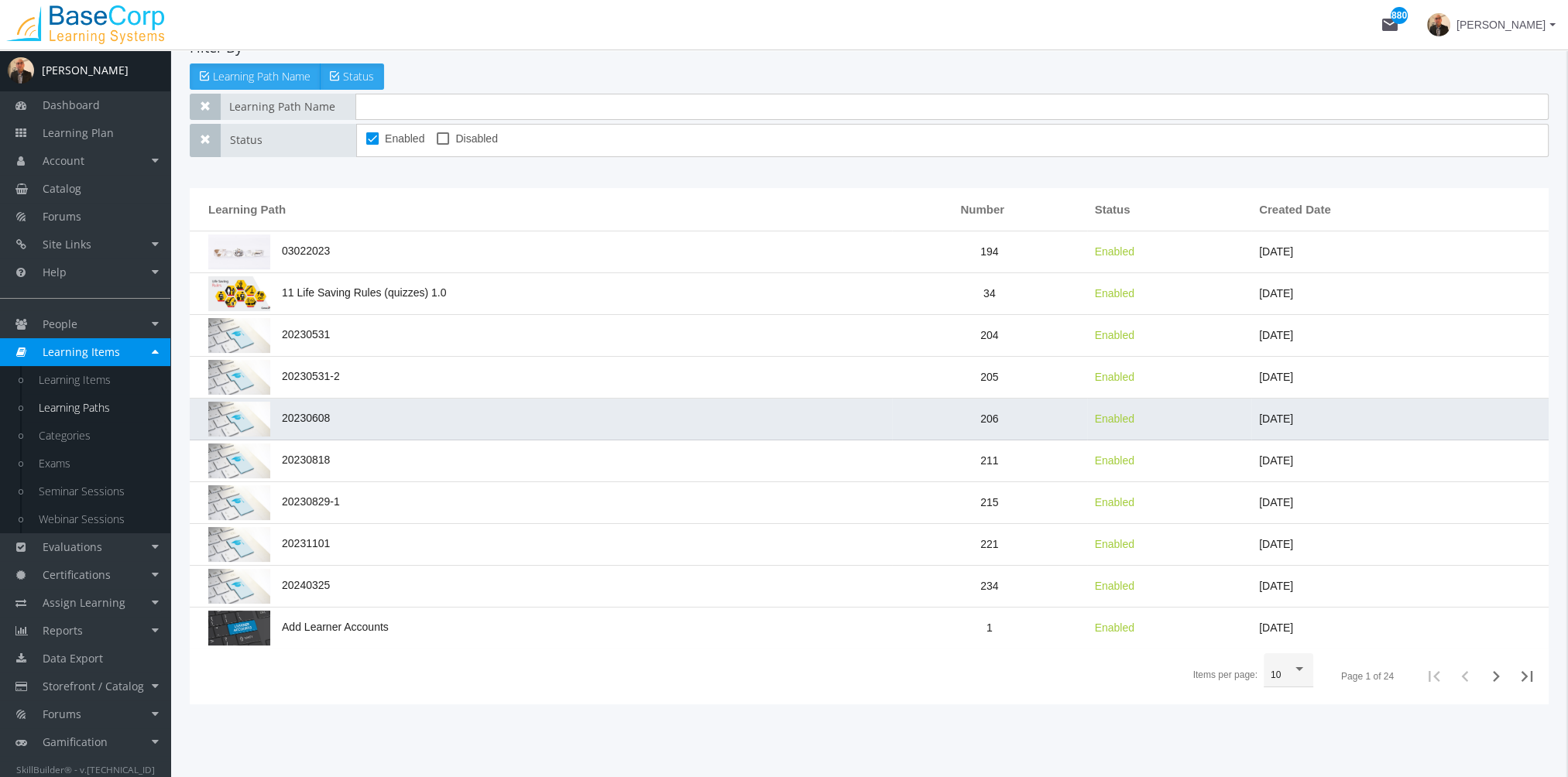
scroll to position [156, 0]
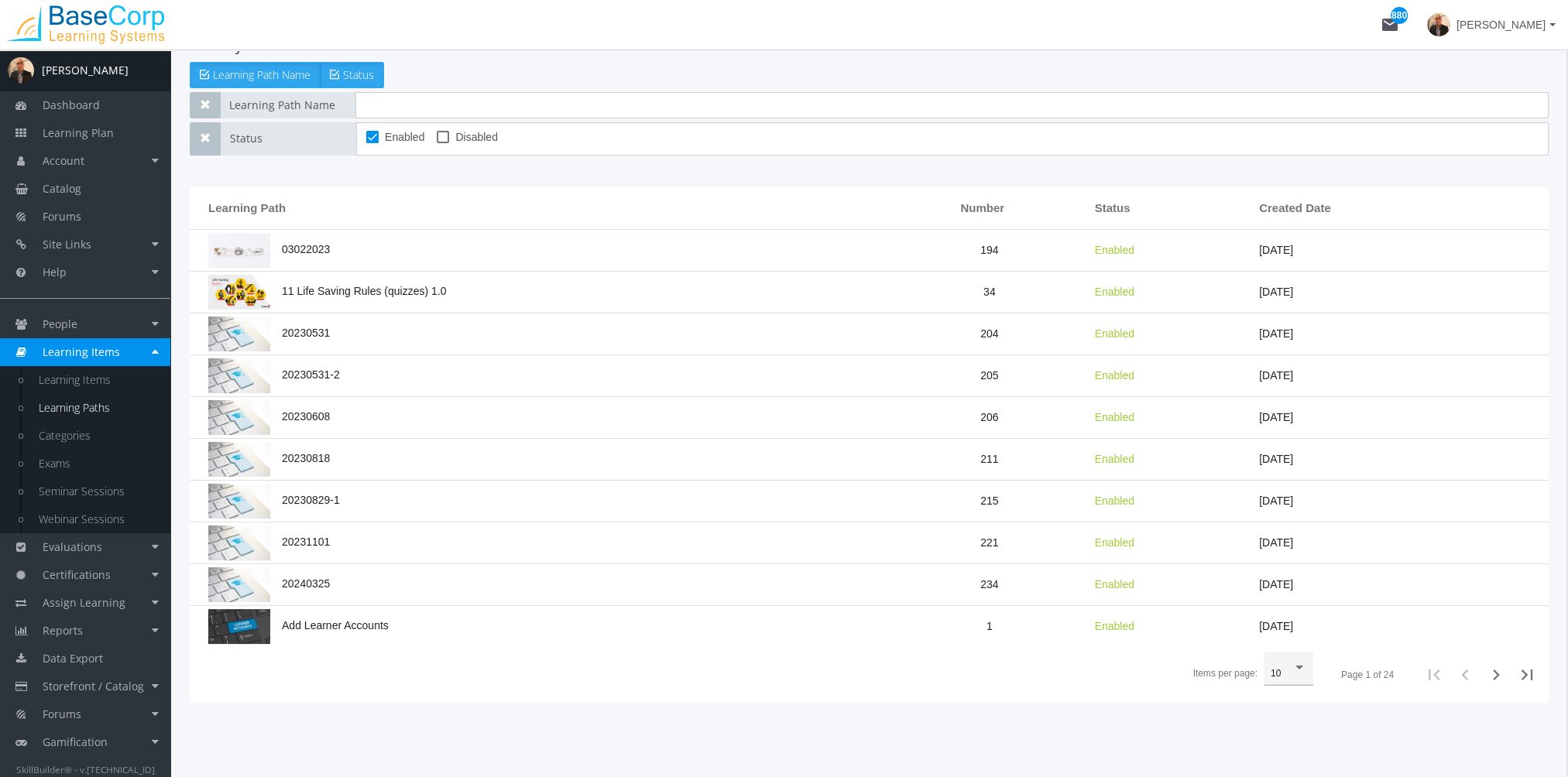
click at [1292, 671] on div "10" at bounding box center [1281, 674] width 22 height 11
click at [1291, 760] on span "100" at bounding box center [1292, 755] width 41 height 28
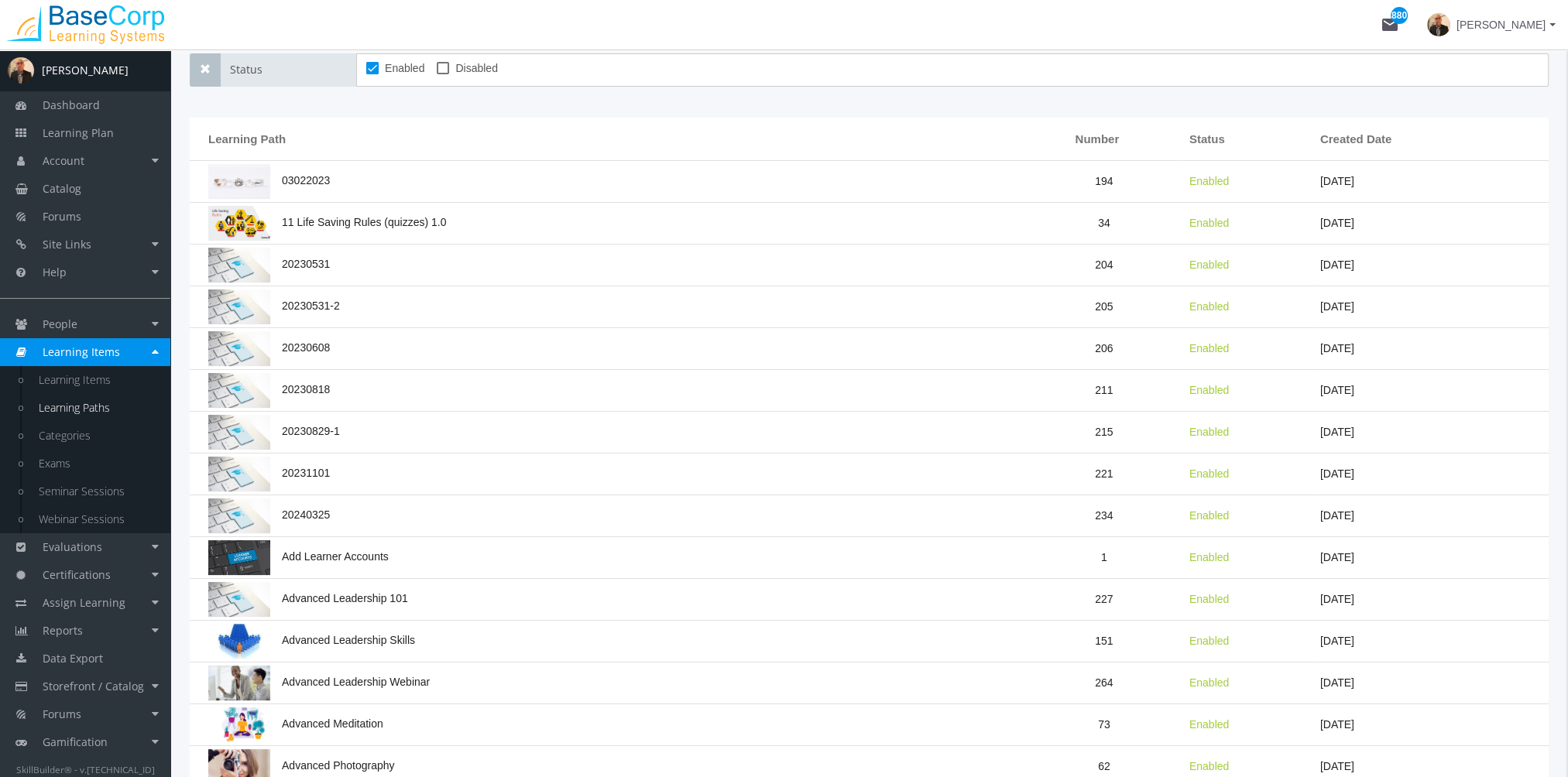
scroll to position [0, 0]
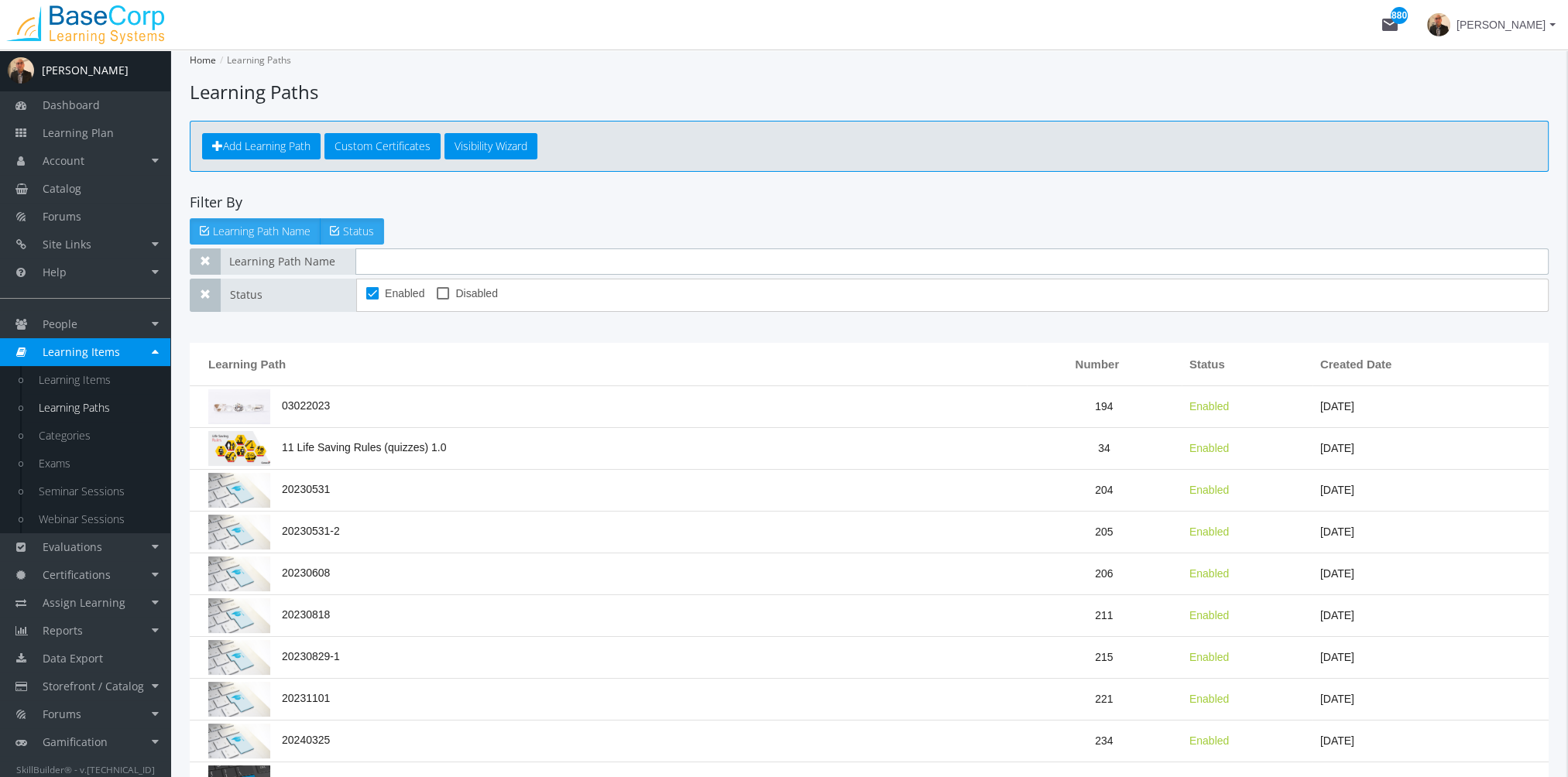
click at [420, 262] on input "text" at bounding box center [952, 262] width 1193 height 26
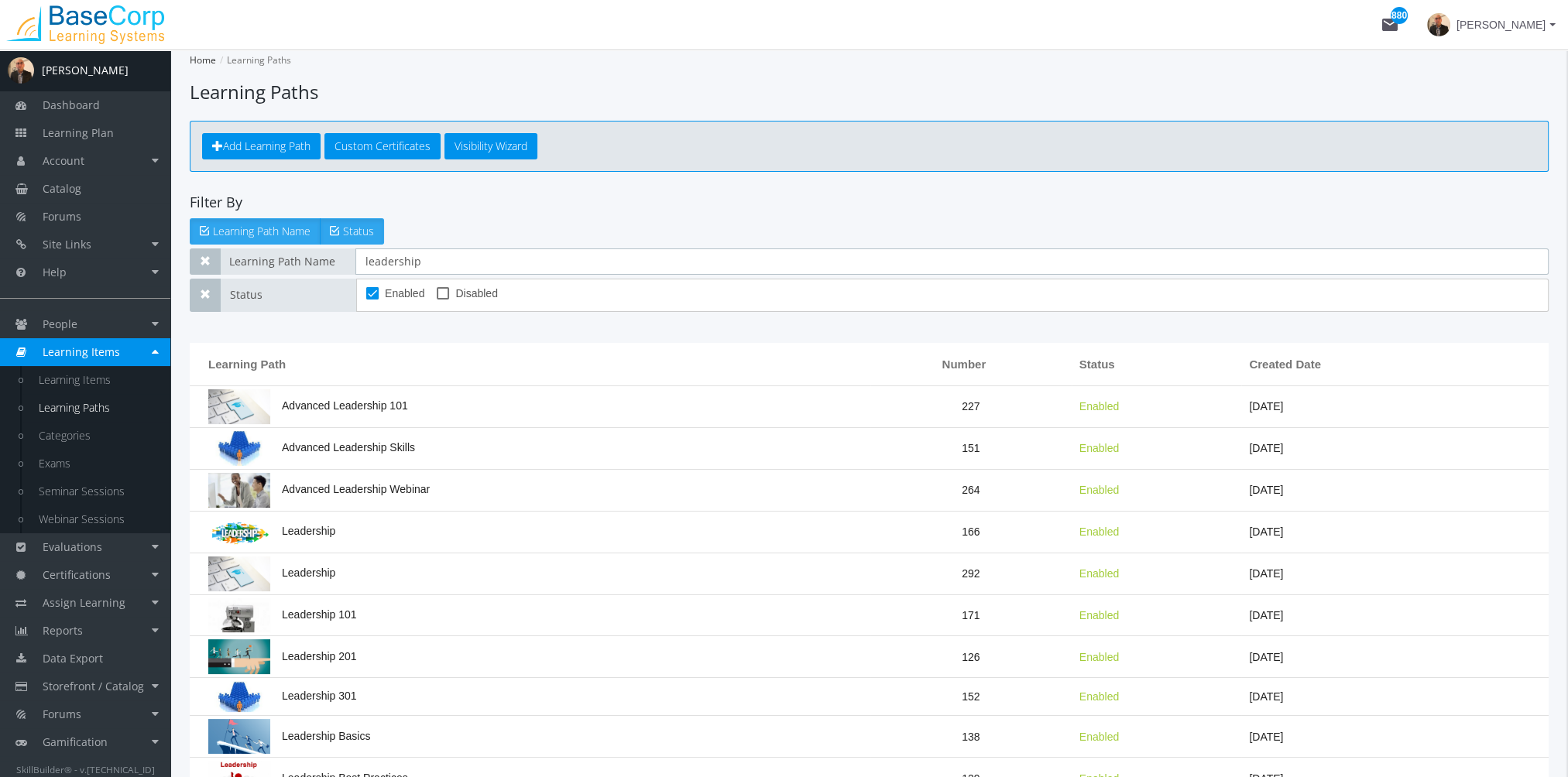
type input "leadership"
click at [444, 514] on td "Leadership" at bounding box center [529, 532] width 680 height 41
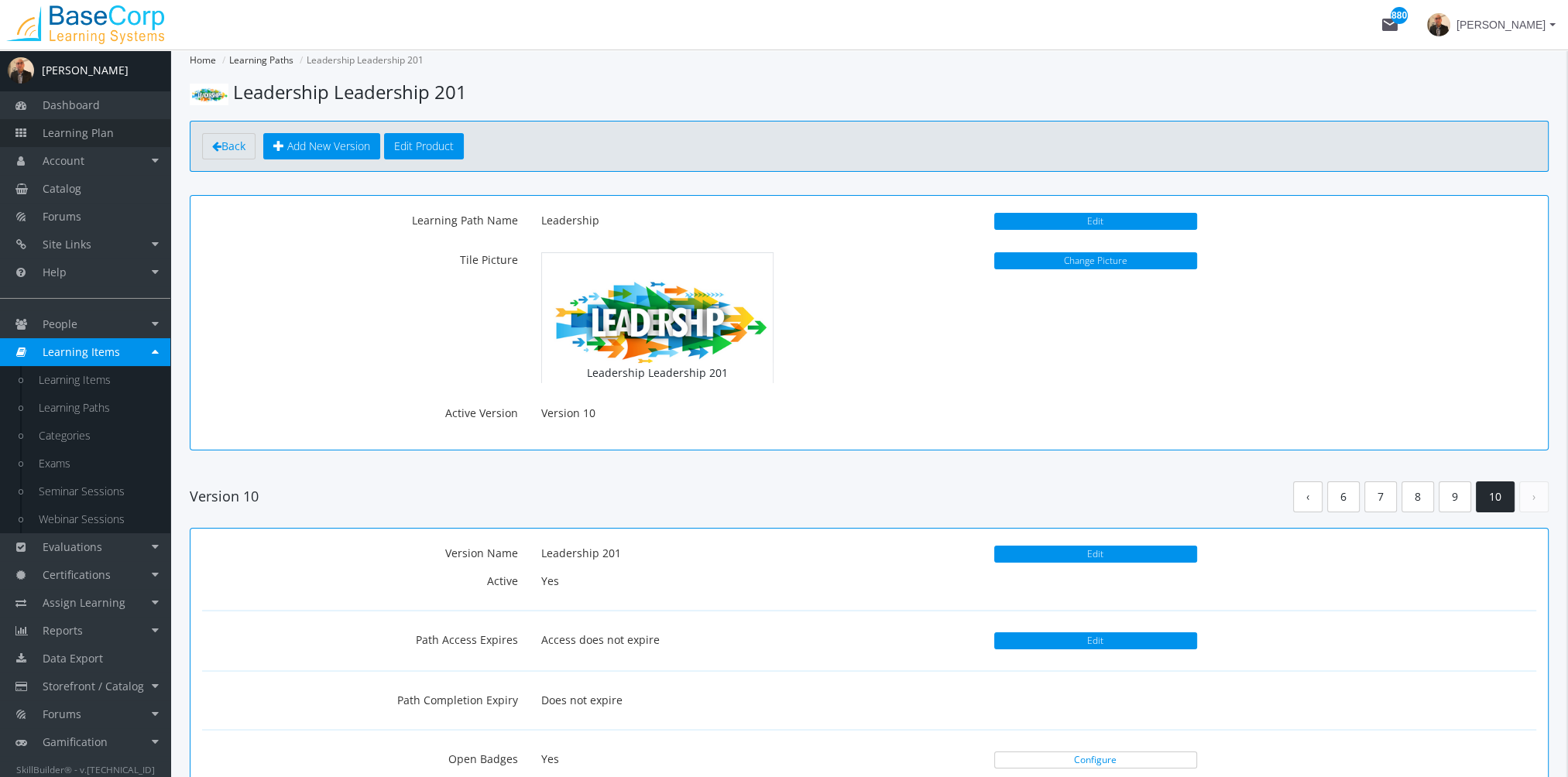
click at [136, 130] on link "Learning Plan" at bounding box center [85, 133] width 170 height 28
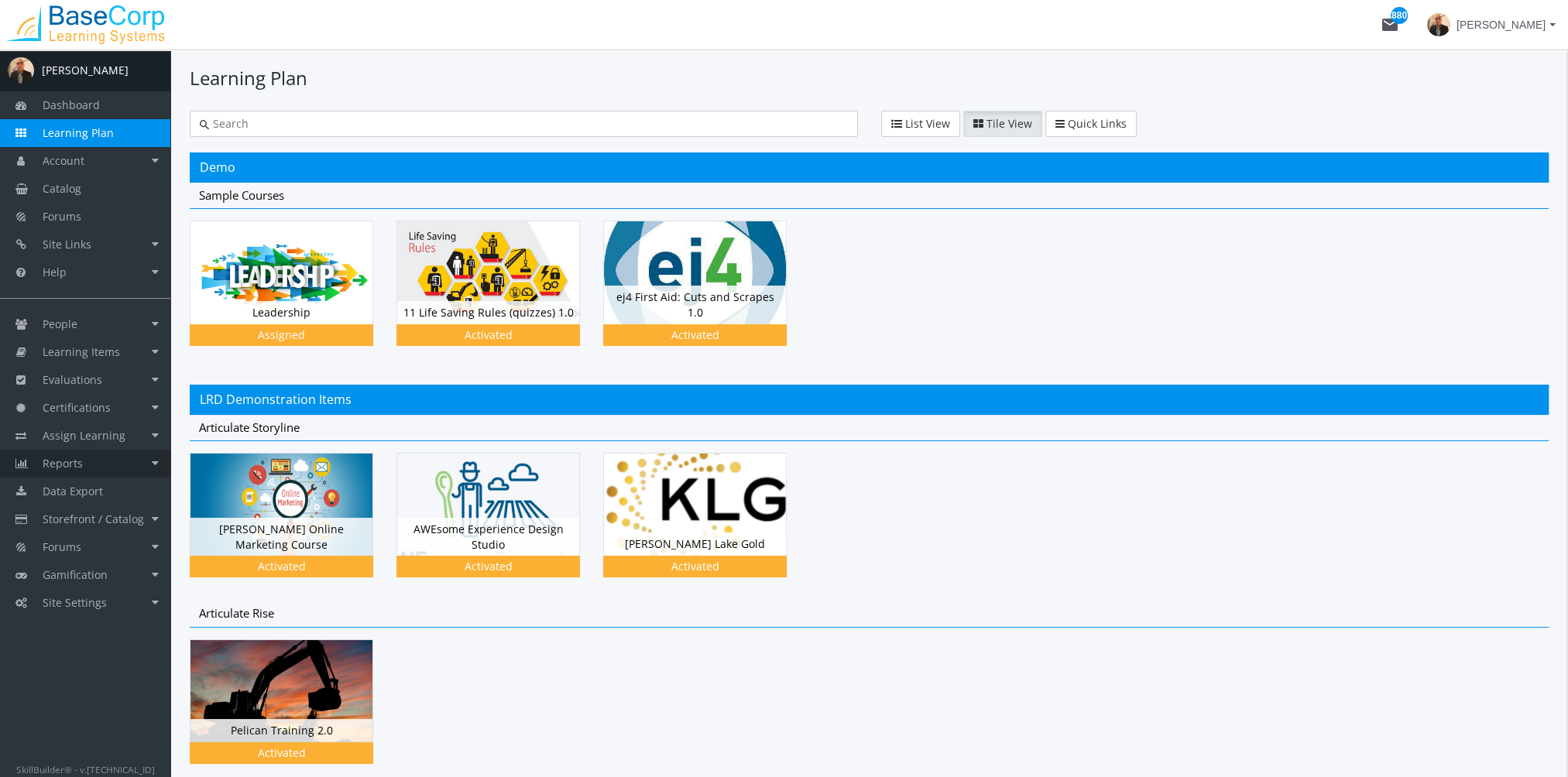
click at [120, 466] on link "Reports" at bounding box center [85, 464] width 170 height 28
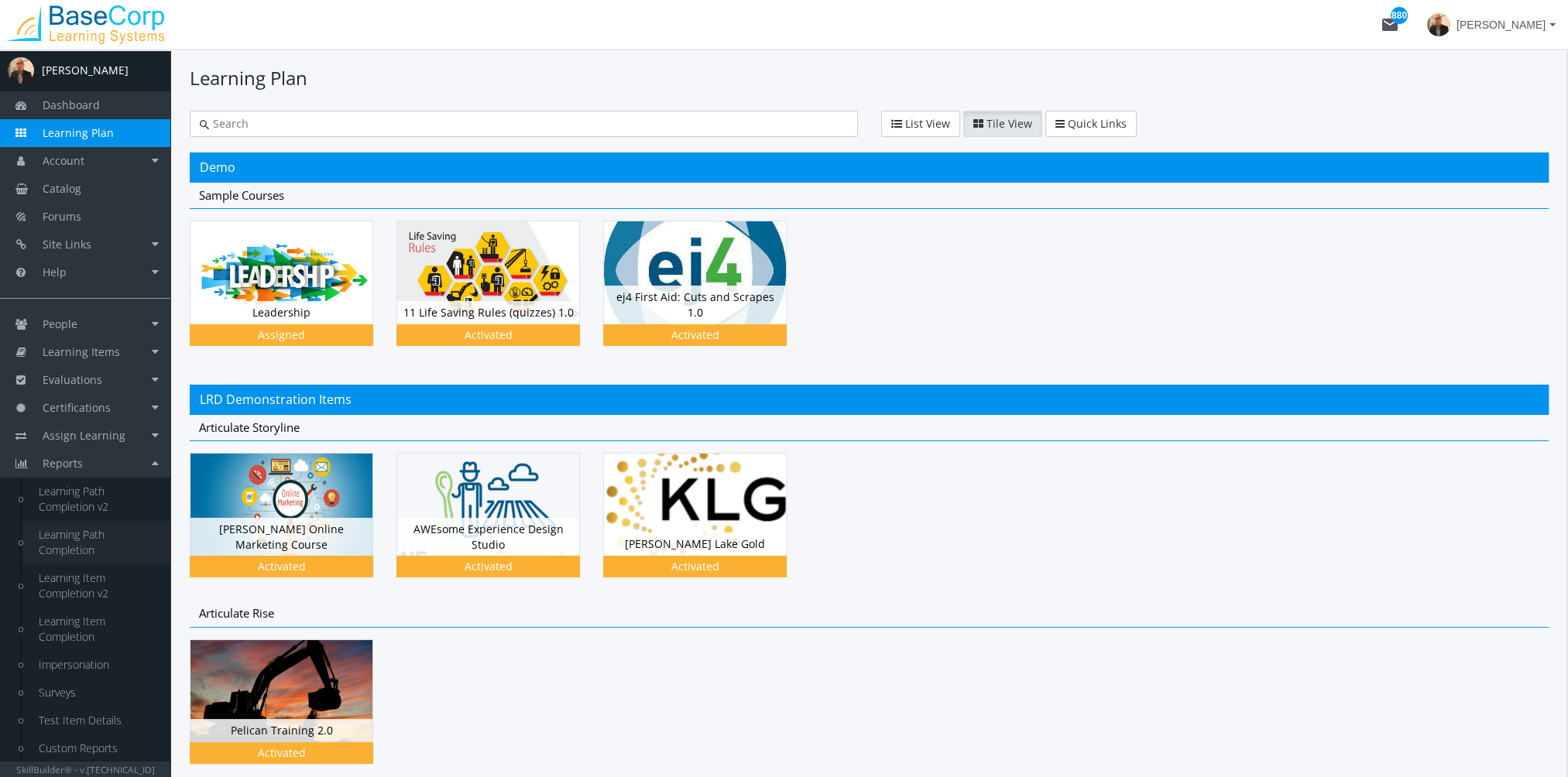
click at [104, 545] on link "Learning Path Completion" at bounding box center [96, 542] width 147 height 43
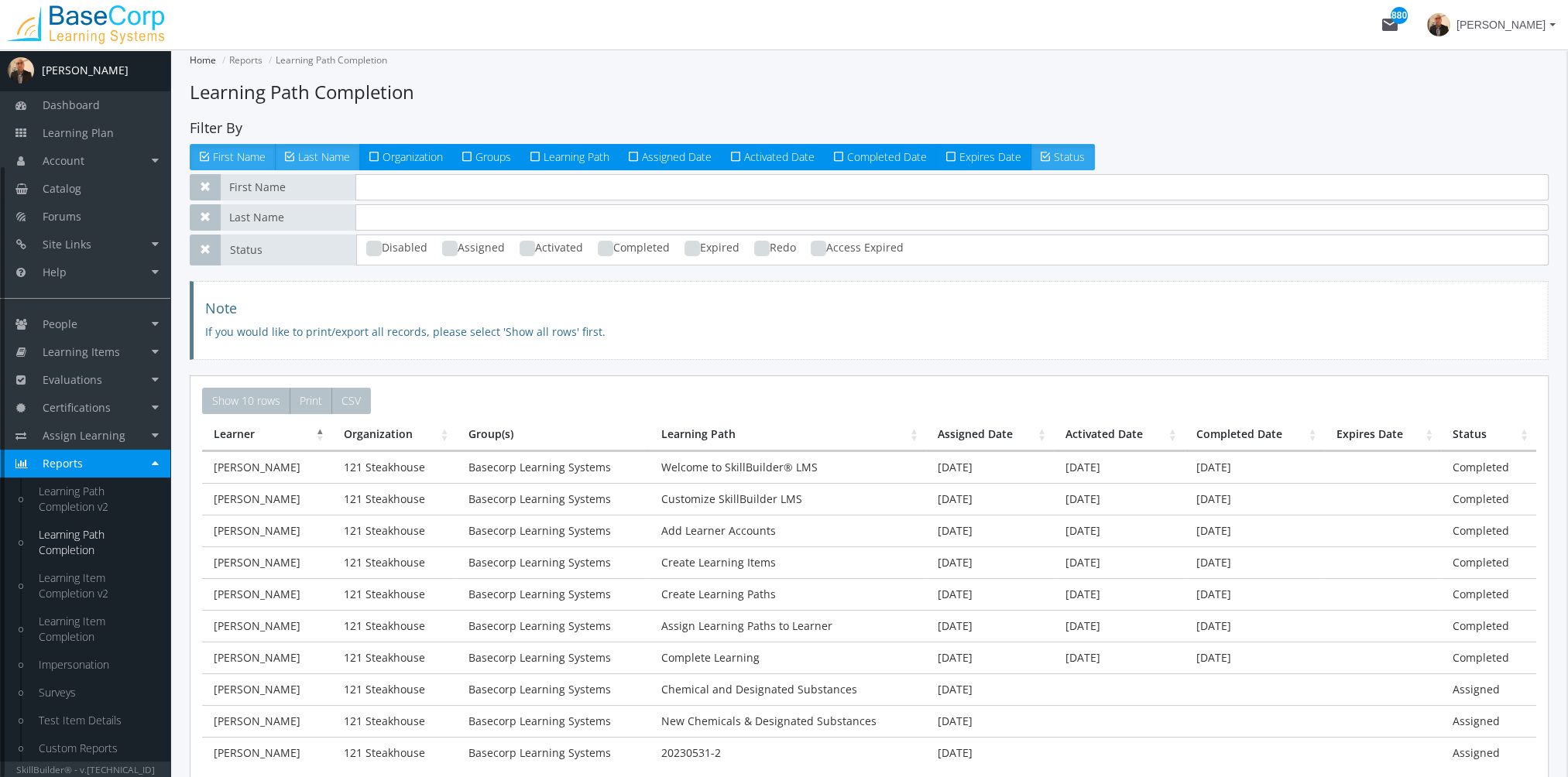
scroll to position [139, 0]
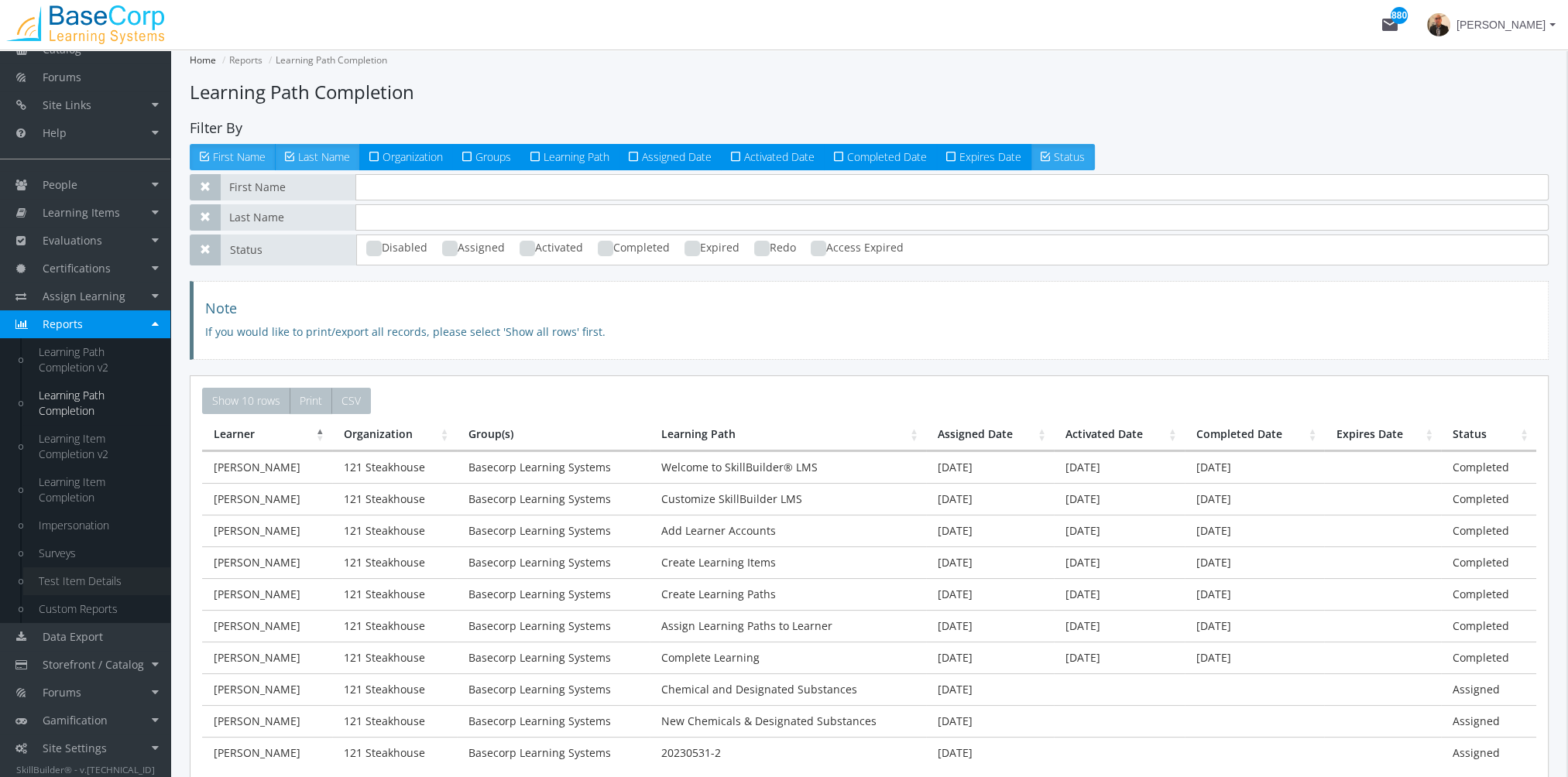
click at [127, 577] on link "Test Item Details" at bounding box center [96, 581] width 147 height 28
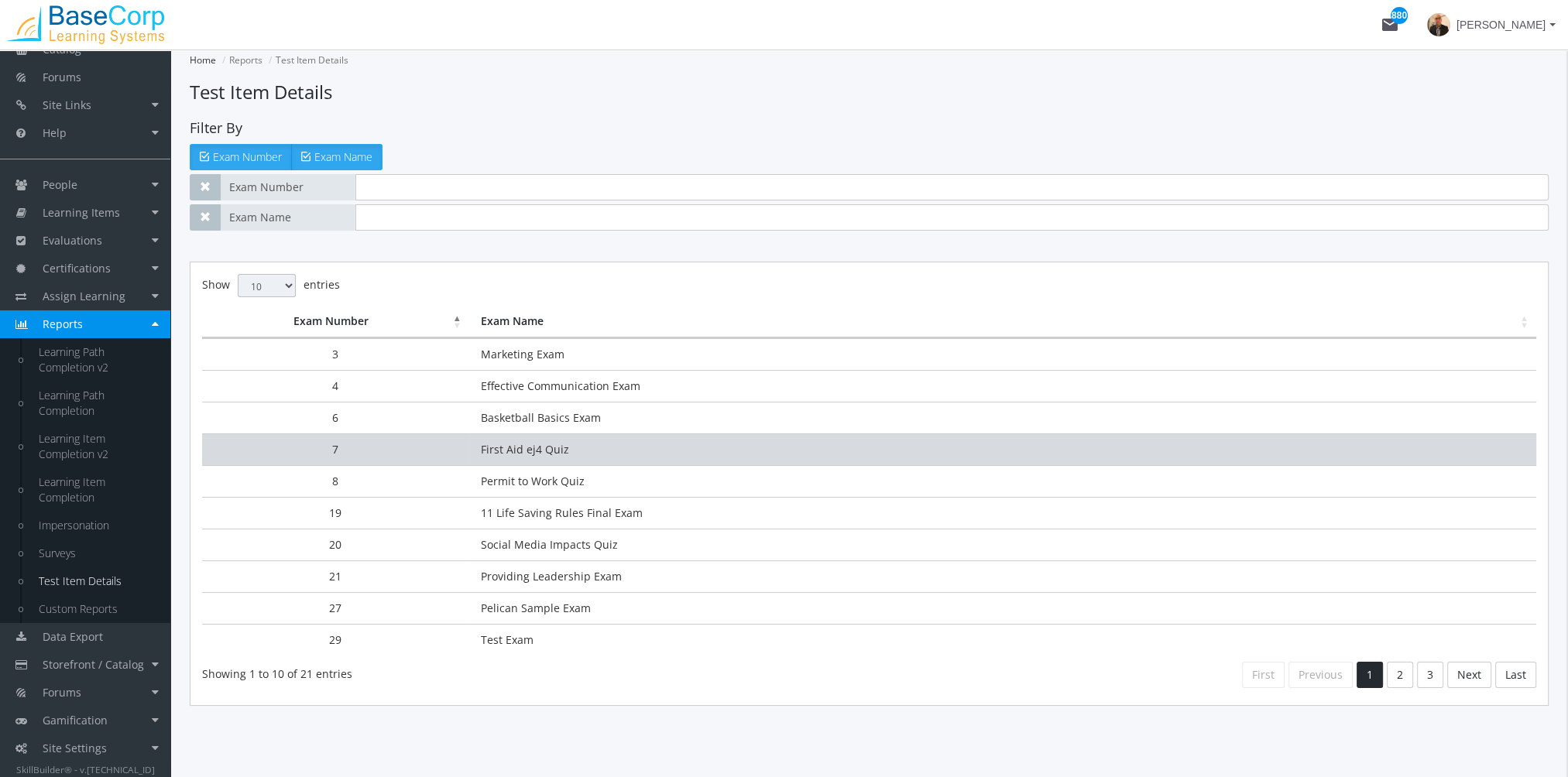
click at [530, 452] on td "First Aid ej4 Quiz" at bounding box center [1002, 449] width 1067 height 32
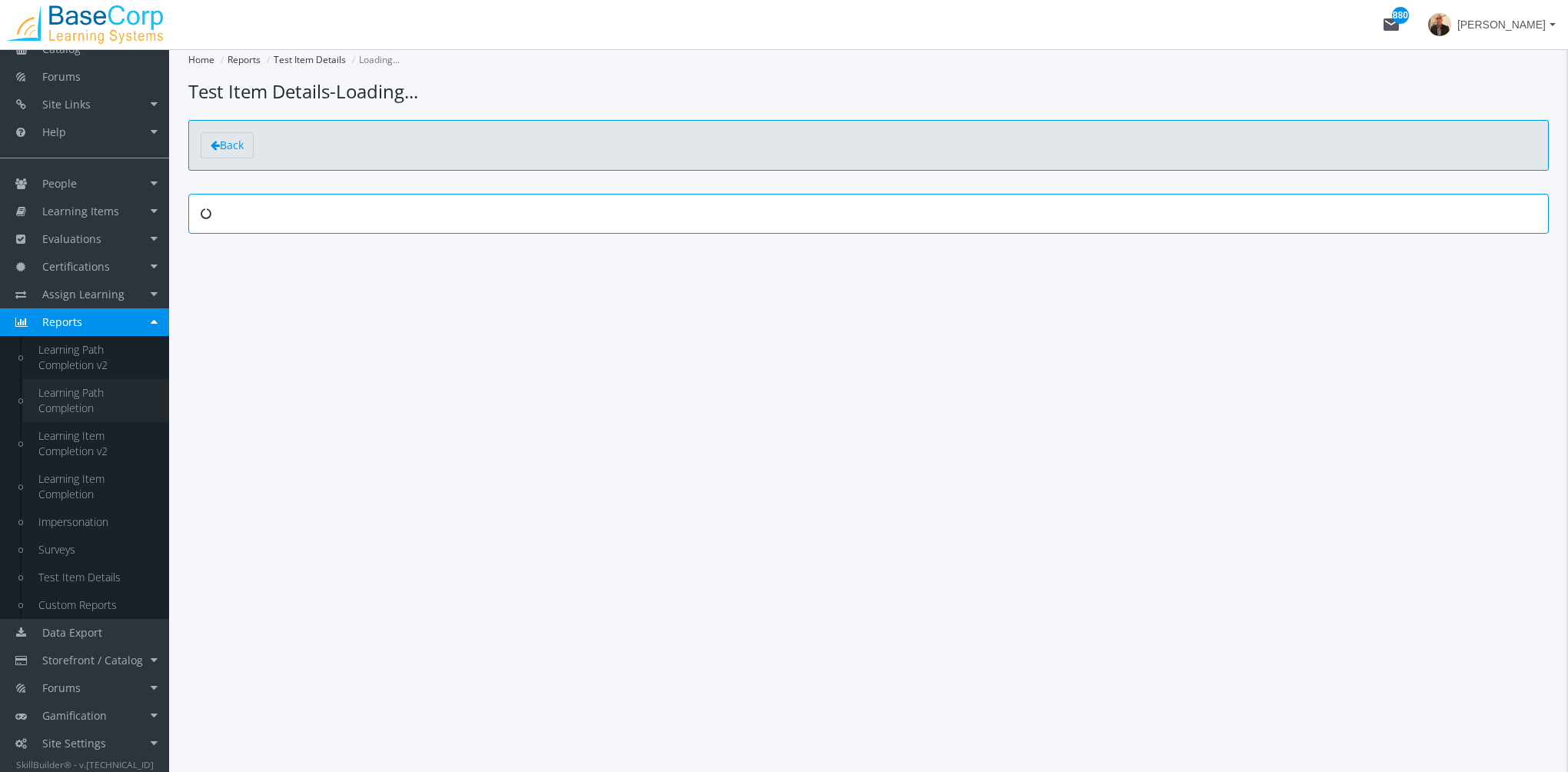
click at [91, 392] on link "Learning Path Completion" at bounding box center [95, 400] width 146 height 43
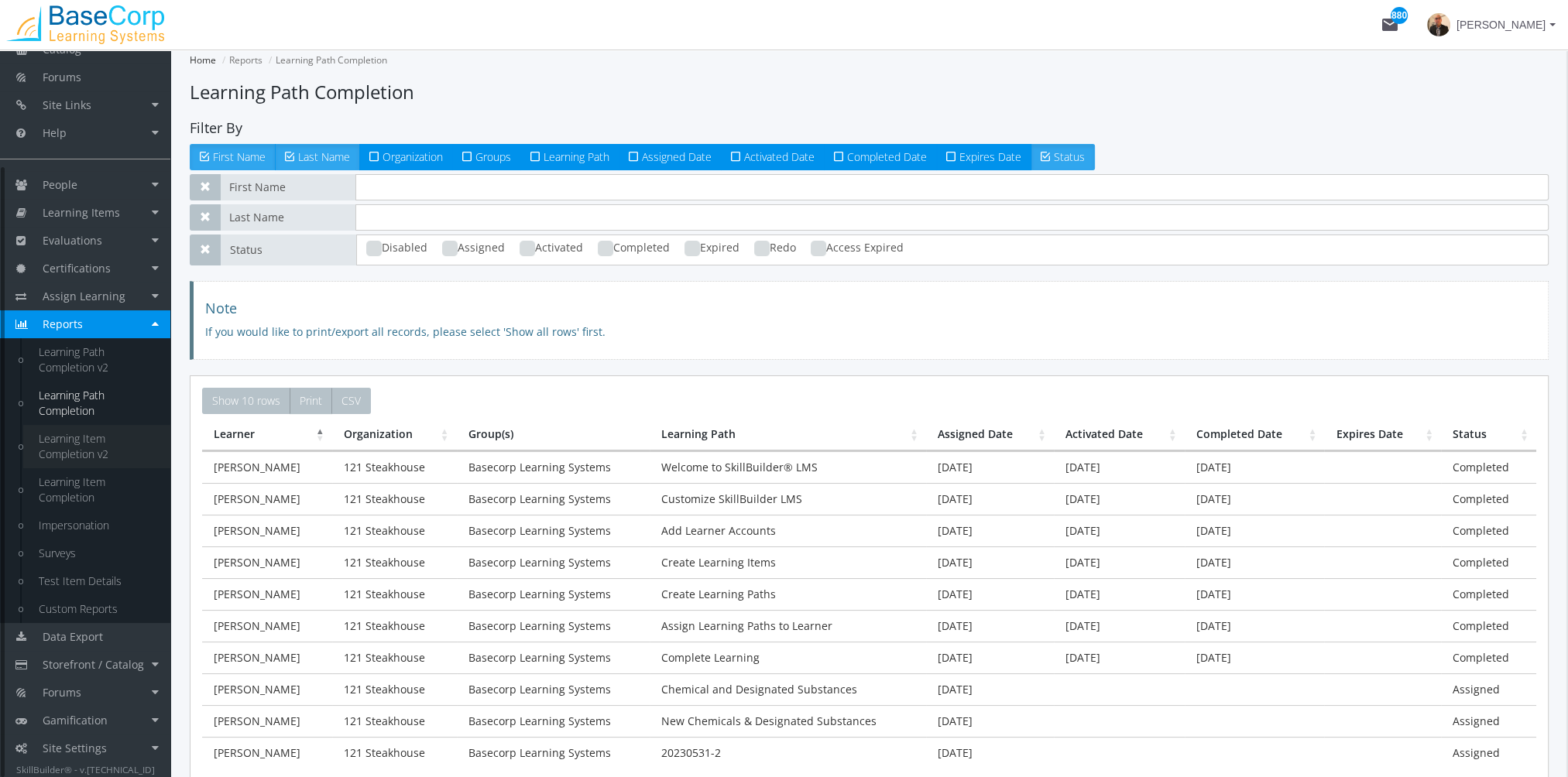
click at [106, 443] on link "Learning Item Completion v2" at bounding box center [96, 446] width 147 height 43
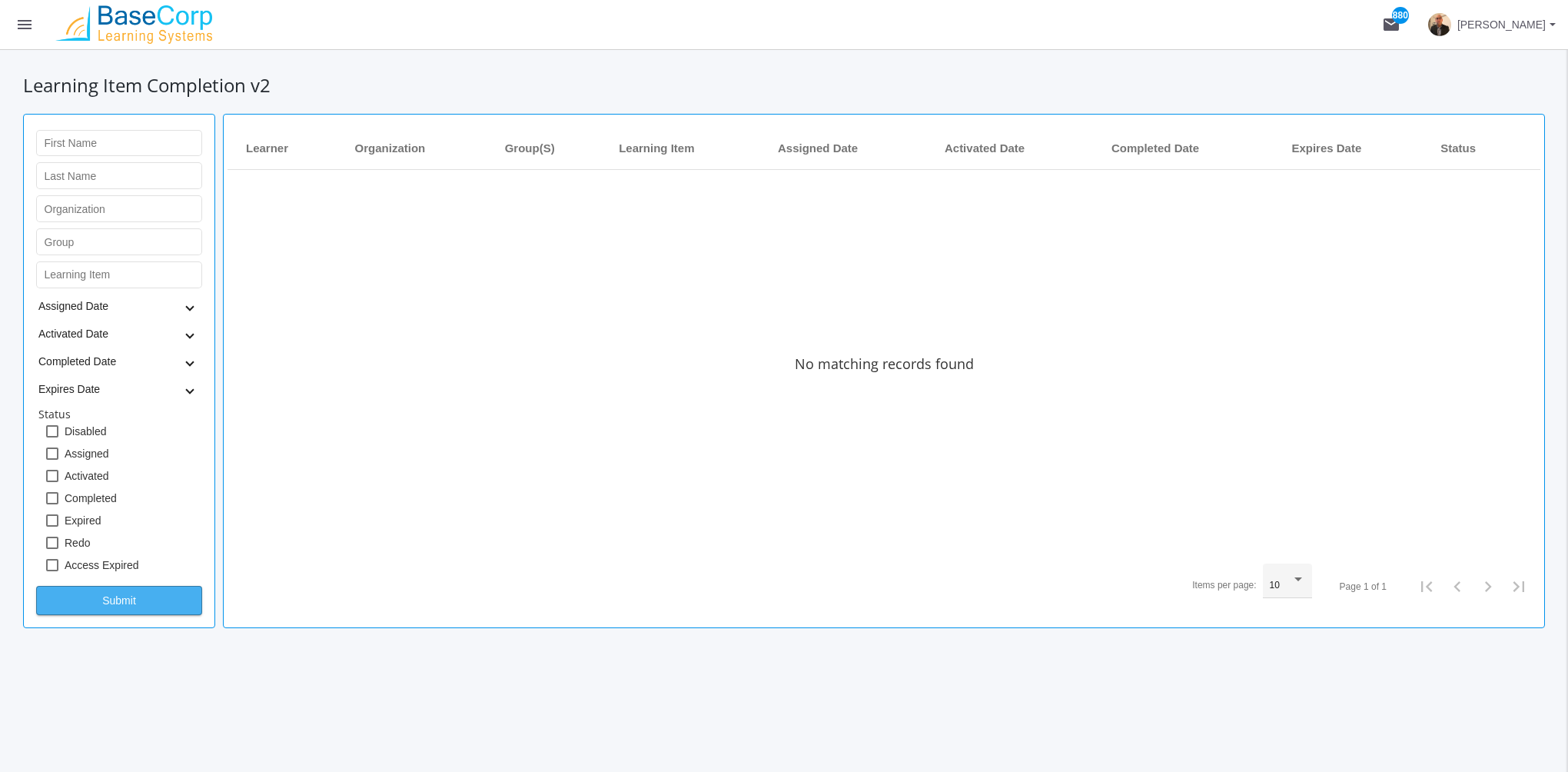
click at [153, 599] on span "Submit" at bounding box center [119, 600] width 140 height 28
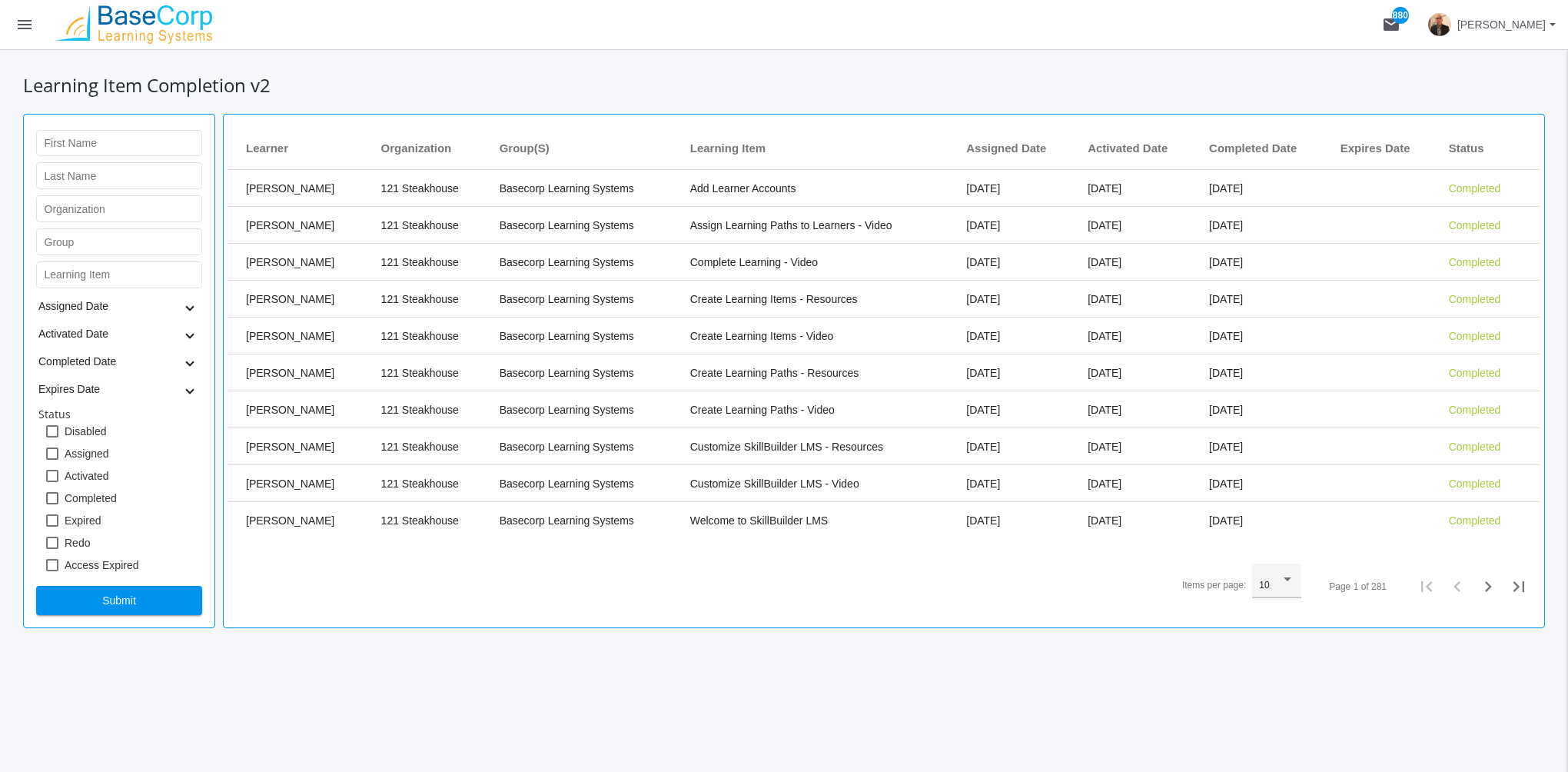
click at [1265, 585] on span "10" at bounding box center [1263, 585] width 10 height 11
click at [1276, 646] on span "50" at bounding box center [1277, 641] width 35 height 28
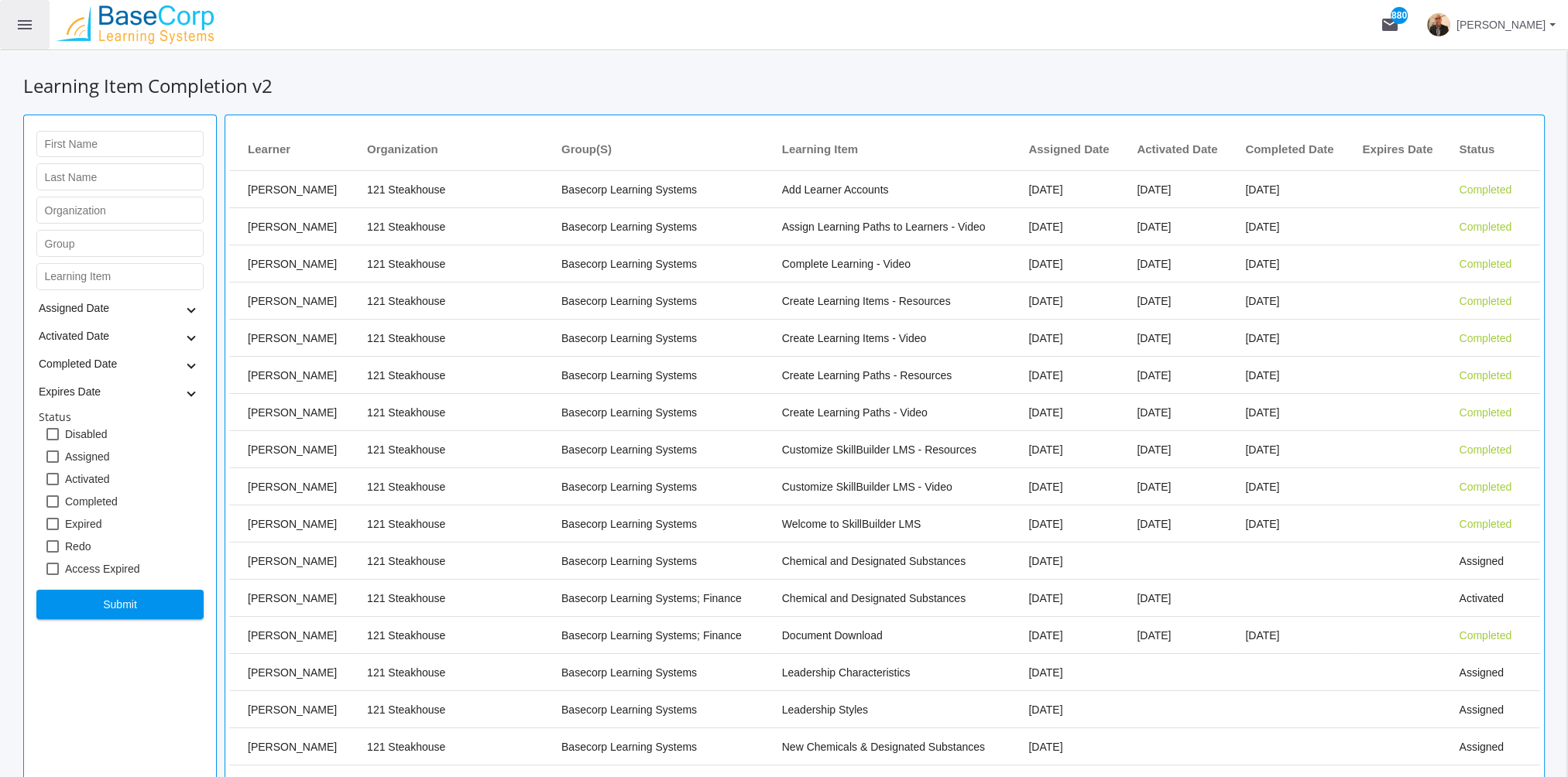
click at [19, 19] on mat-icon "menu" at bounding box center [25, 25] width 19 height 19
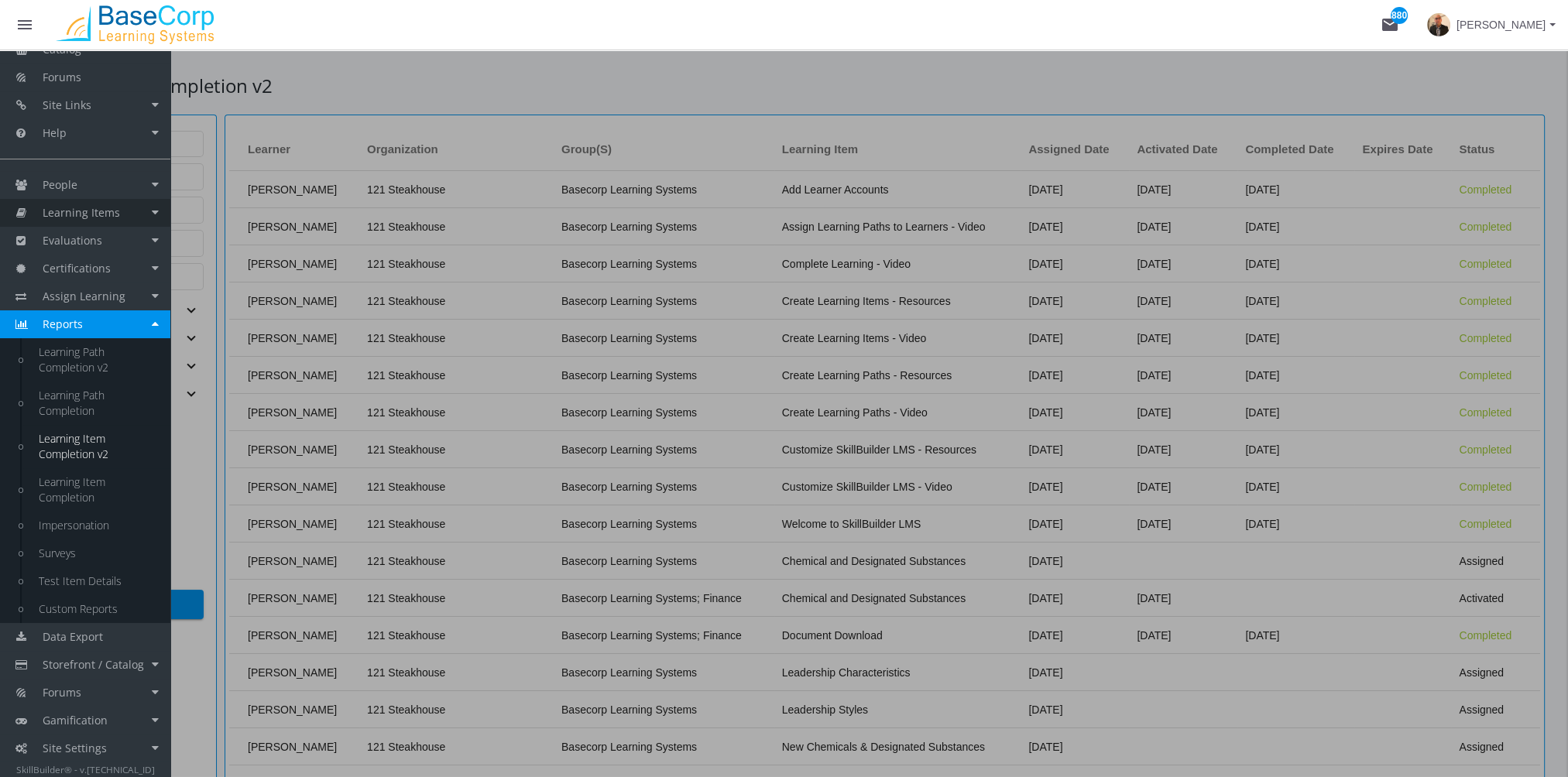
click at [104, 212] on span "Learning Items" at bounding box center [81, 213] width 78 height 15
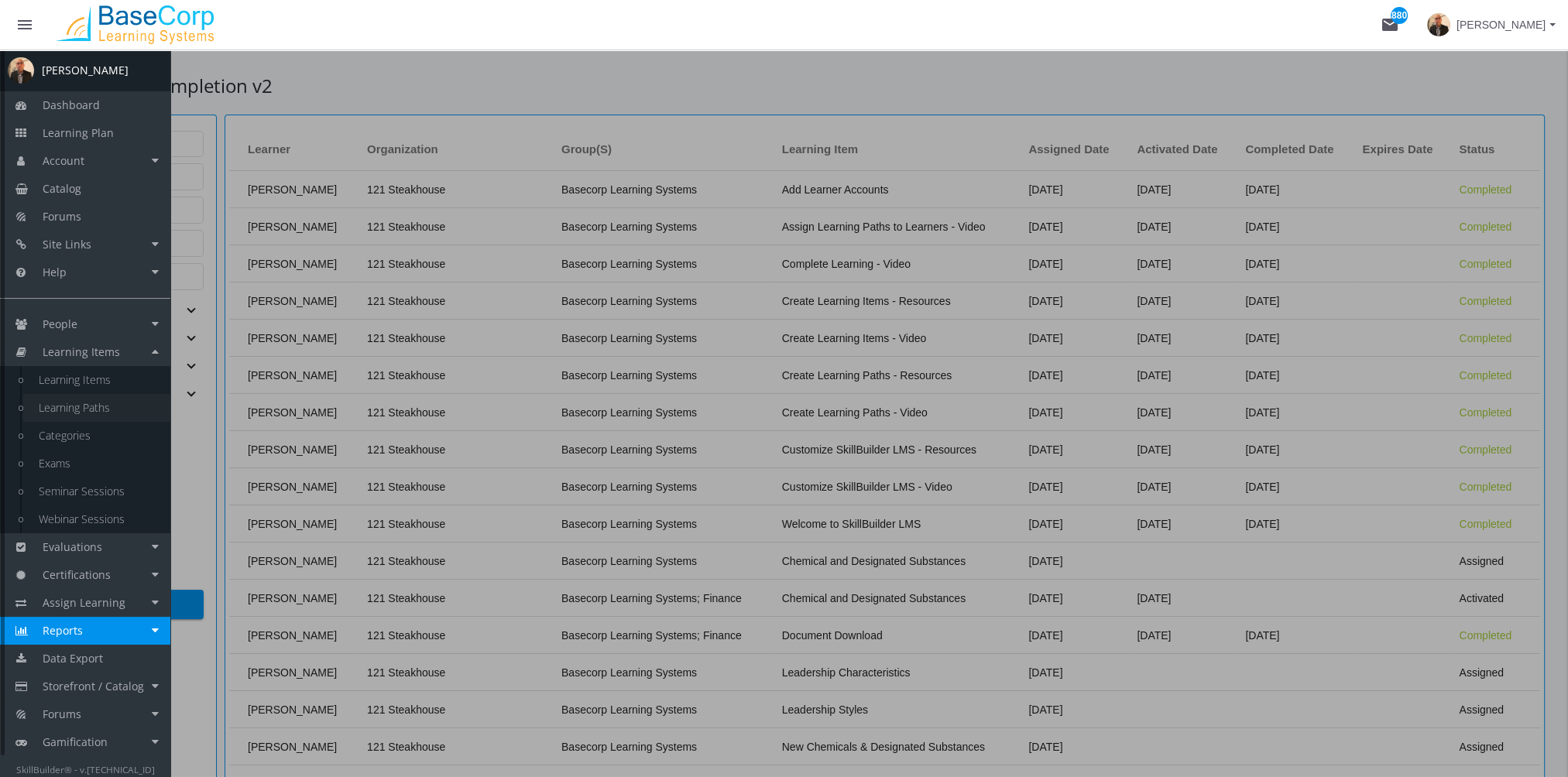
click at [126, 412] on link "Learning Paths" at bounding box center [96, 408] width 147 height 28
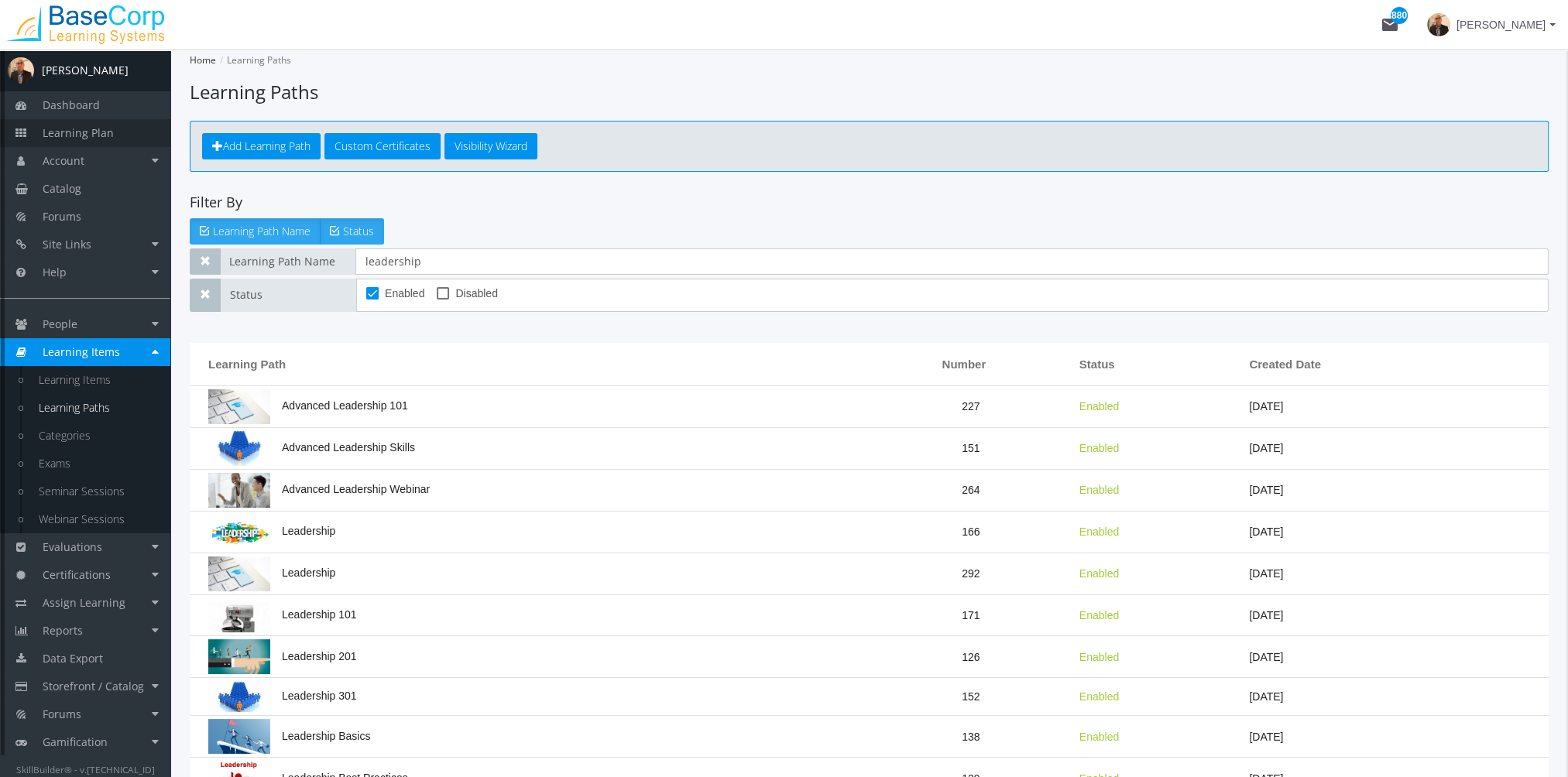
click at [103, 130] on span "Learning Plan" at bounding box center [78, 132] width 71 height 15
